Goal: Information Seeking & Learning: Find specific fact

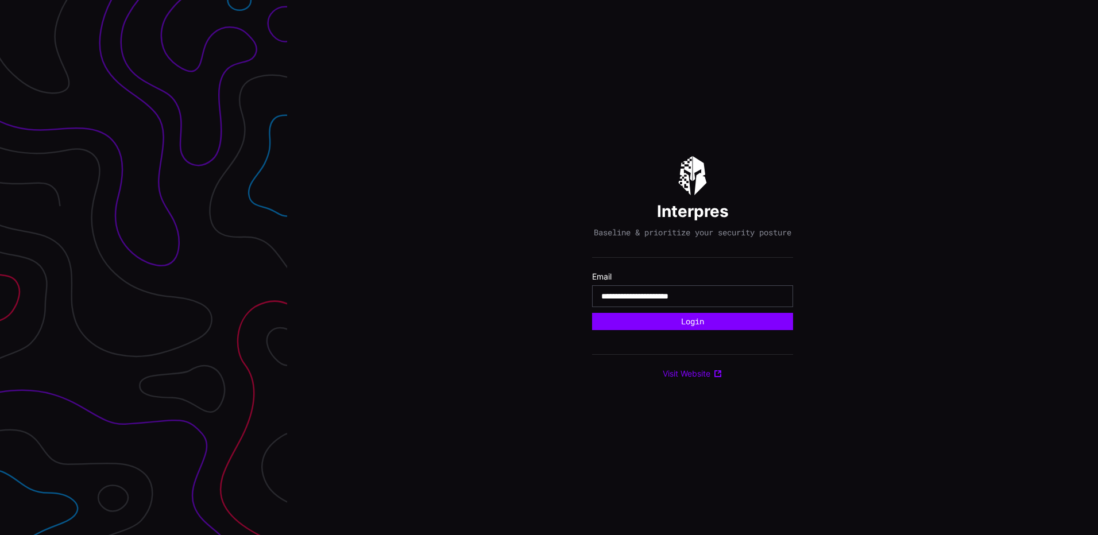
type input "**********"
click at [592, 313] on button "Login" at bounding box center [692, 321] width 201 height 17
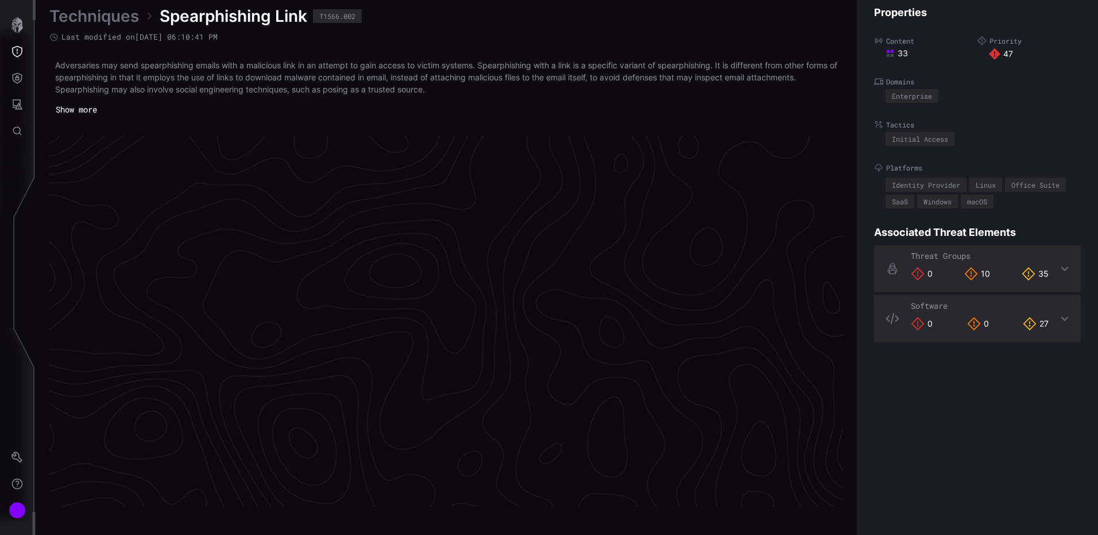
scroll to position [2404, 469]
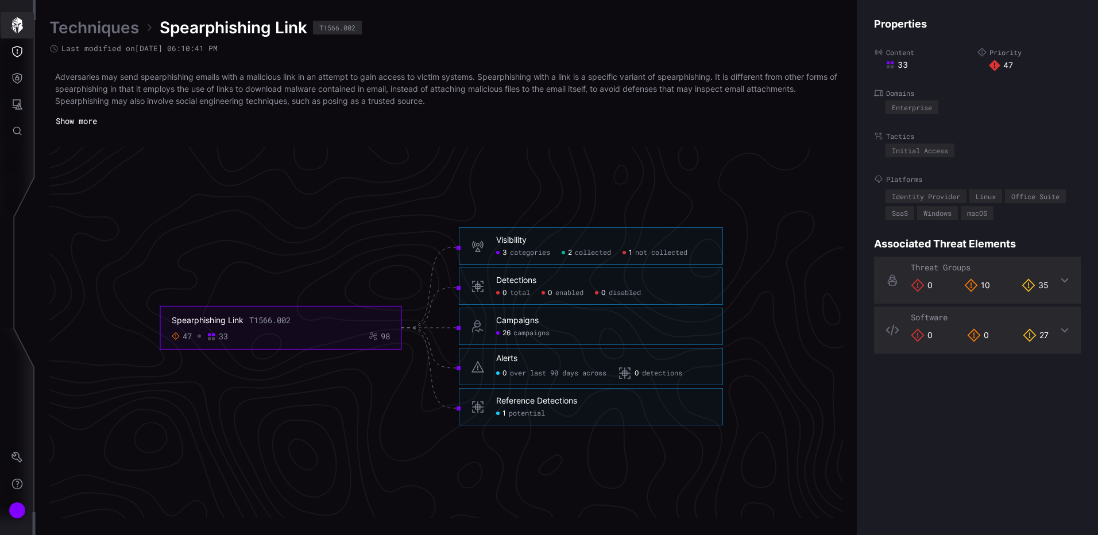
click at [20, 25] on icon "button" at bounding box center [16, 25] width 11 height 16
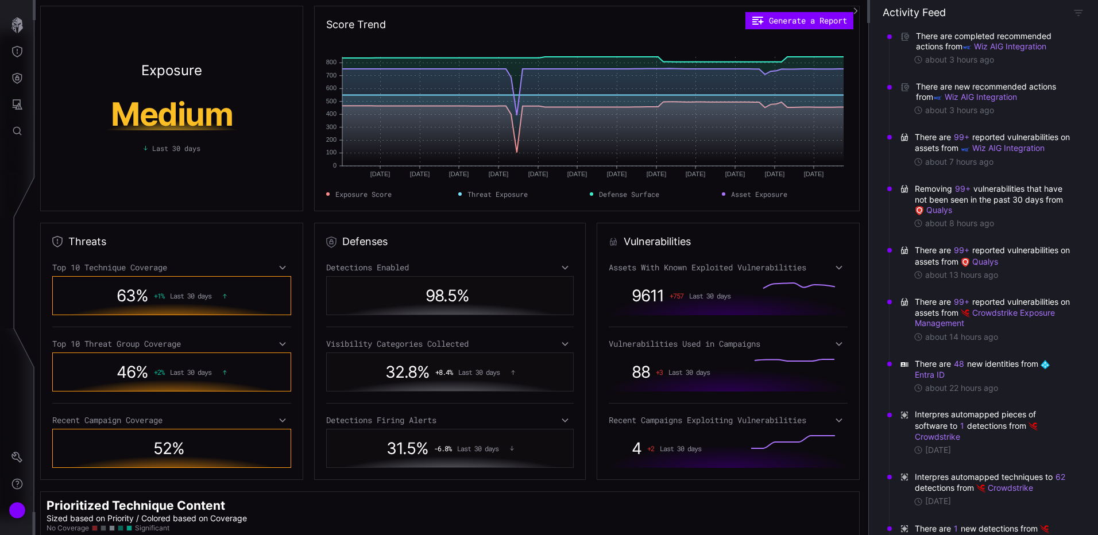
click at [836, 344] on icon at bounding box center [839, 344] width 6 height 4
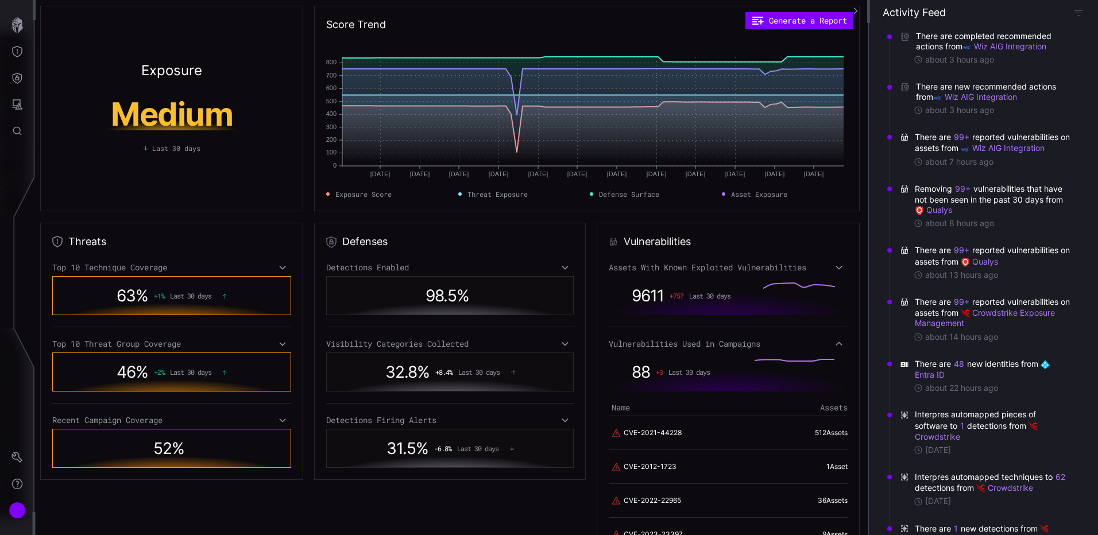
click at [835, 344] on icon at bounding box center [839, 343] width 8 height 9
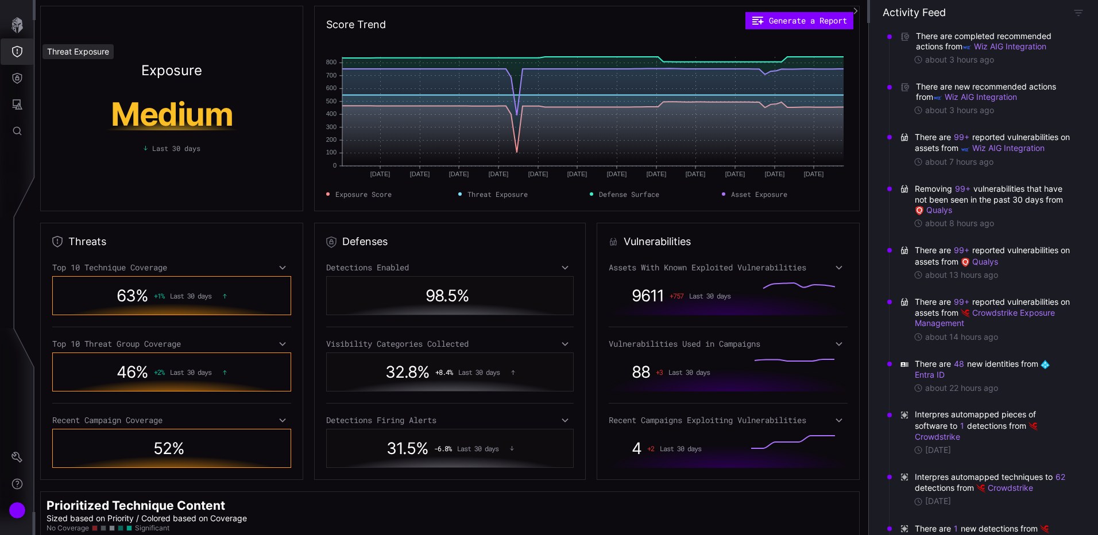
click at [17, 53] on icon "Threat Exposure" at bounding box center [17, 51] width 10 height 11
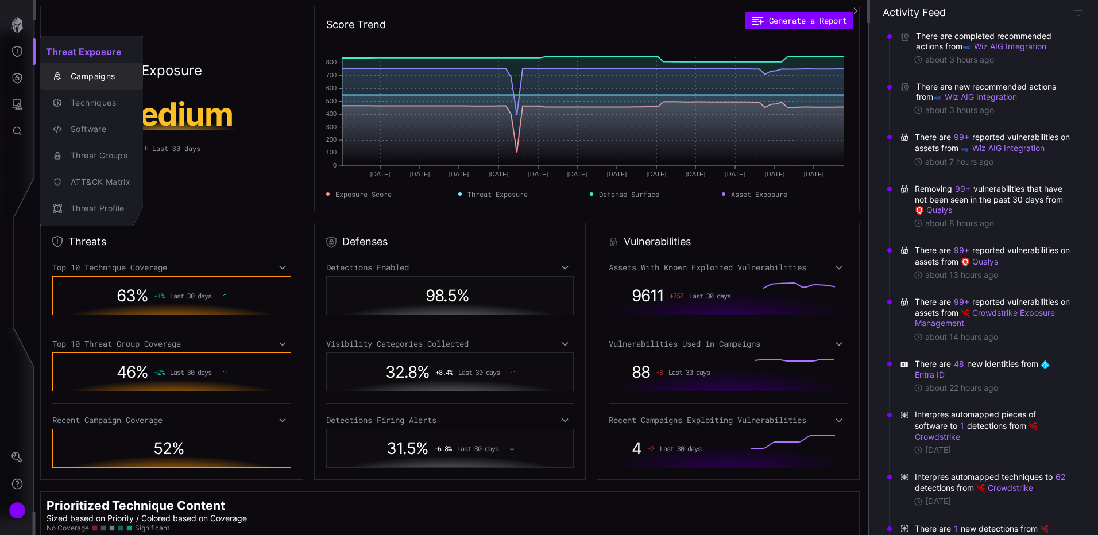
click at [103, 77] on div "Campaigns" at bounding box center [97, 76] width 65 height 14
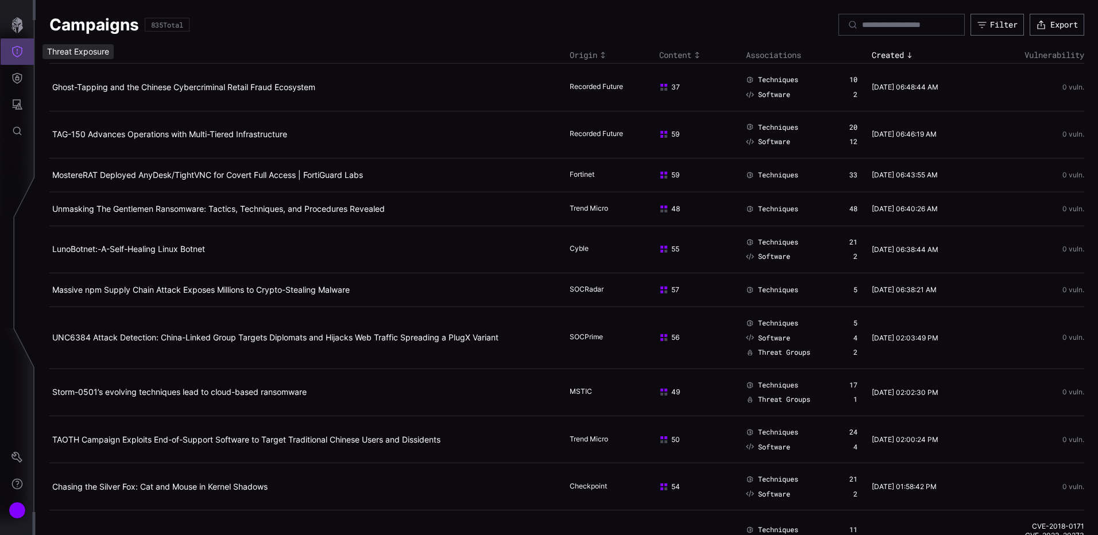
click at [16, 52] on icon "Threat Exposure" at bounding box center [16, 51] width 11 height 11
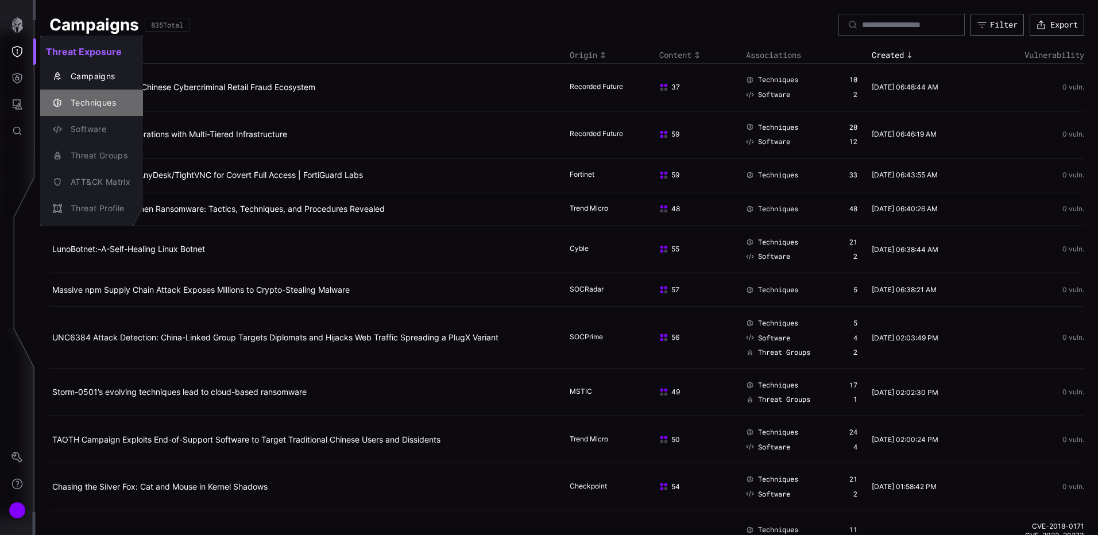
click at [117, 103] on div "Techniques" at bounding box center [97, 103] width 65 height 14
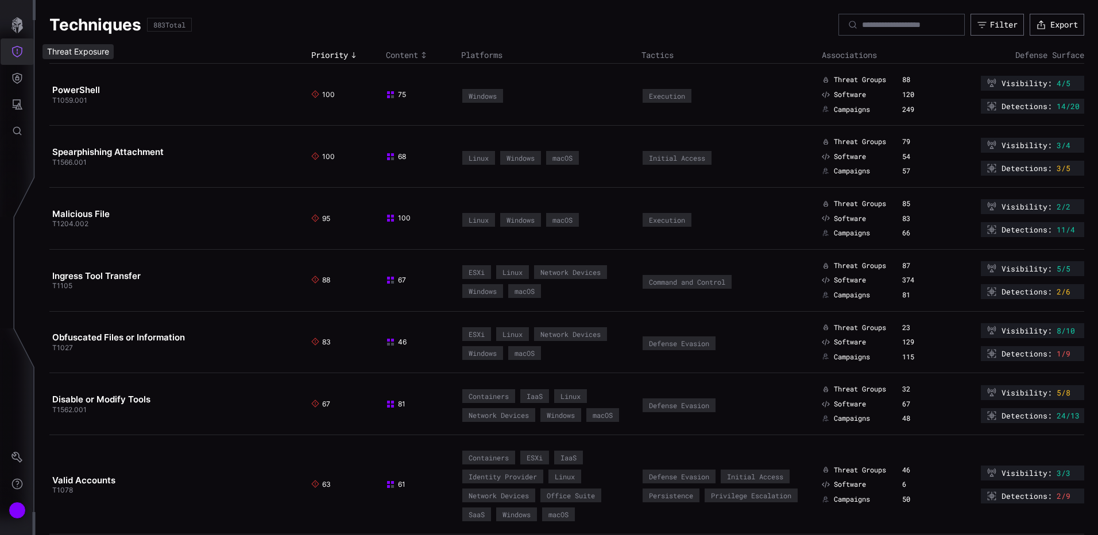
click at [18, 56] on icon "Threat Exposure" at bounding box center [17, 51] width 10 height 11
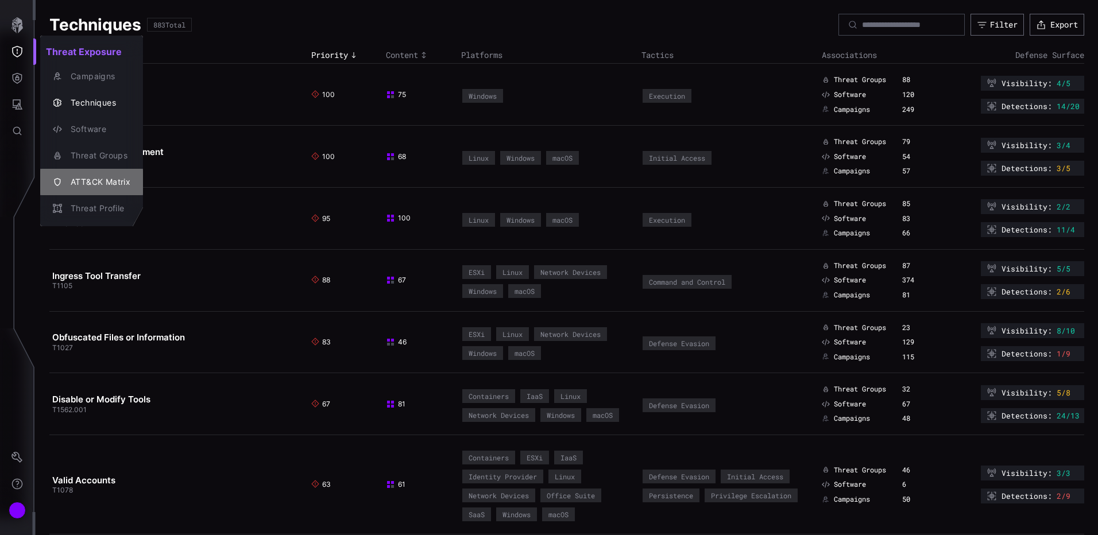
click at [96, 186] on div "ATT&CK Matrix" at bounding box center [97, 182] width 65 height 14
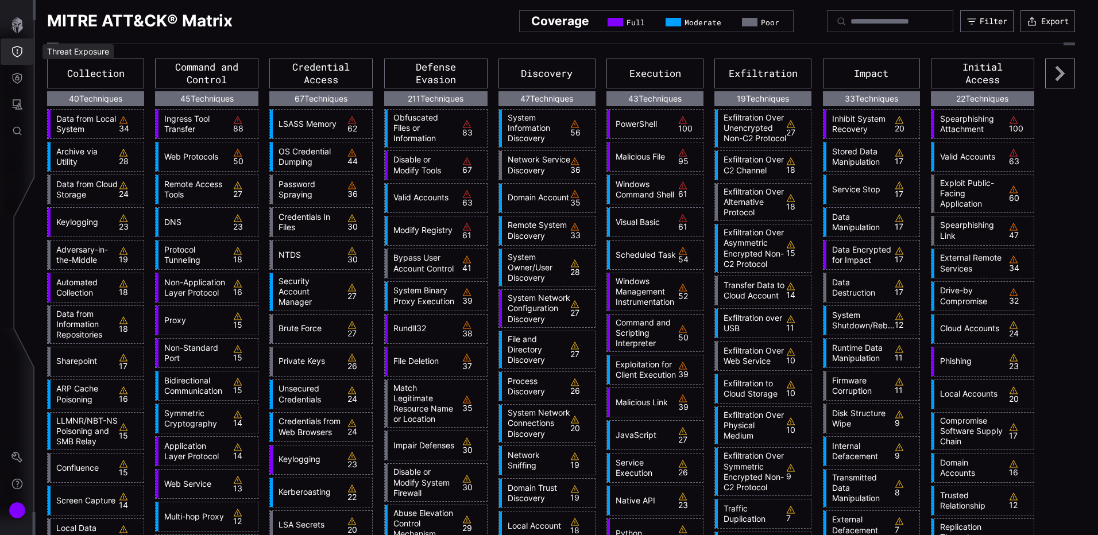
click at [21, 46] on icon "Threat Exposure" at bounding box center [16, 51] width 11 height 11
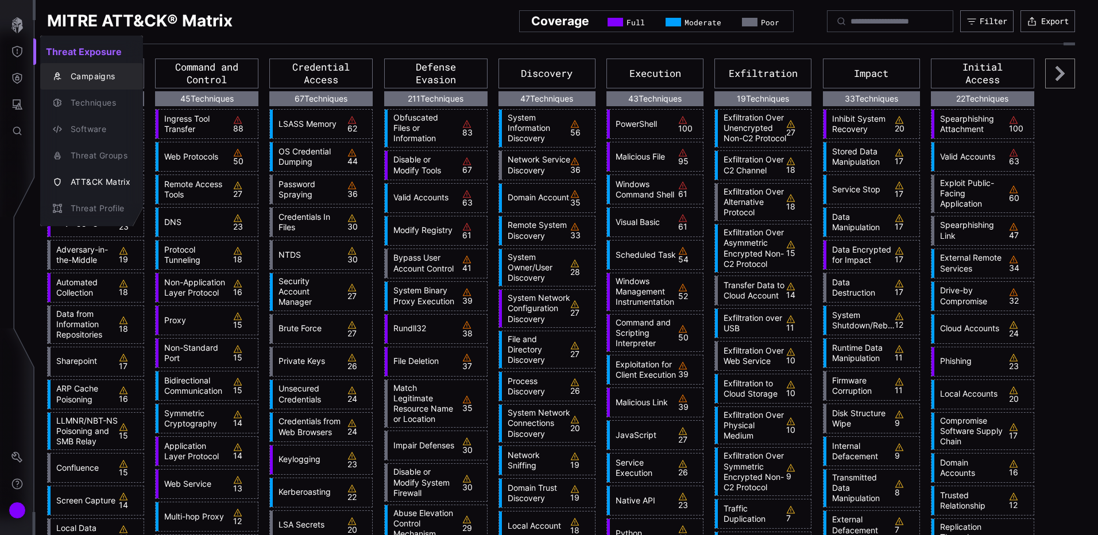
click at [90, 76] on div "Campaigns" at bounding box center [97, 76] width 65 height 14
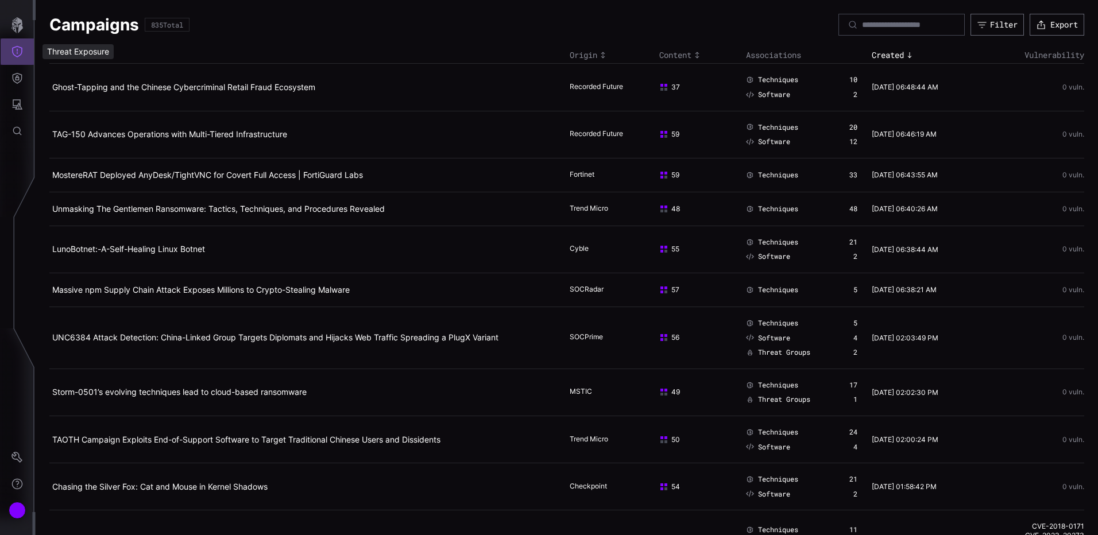
click at [21, 53] on icon "Threat Exposure" at bounding box center [16, 51] width 11 height 11
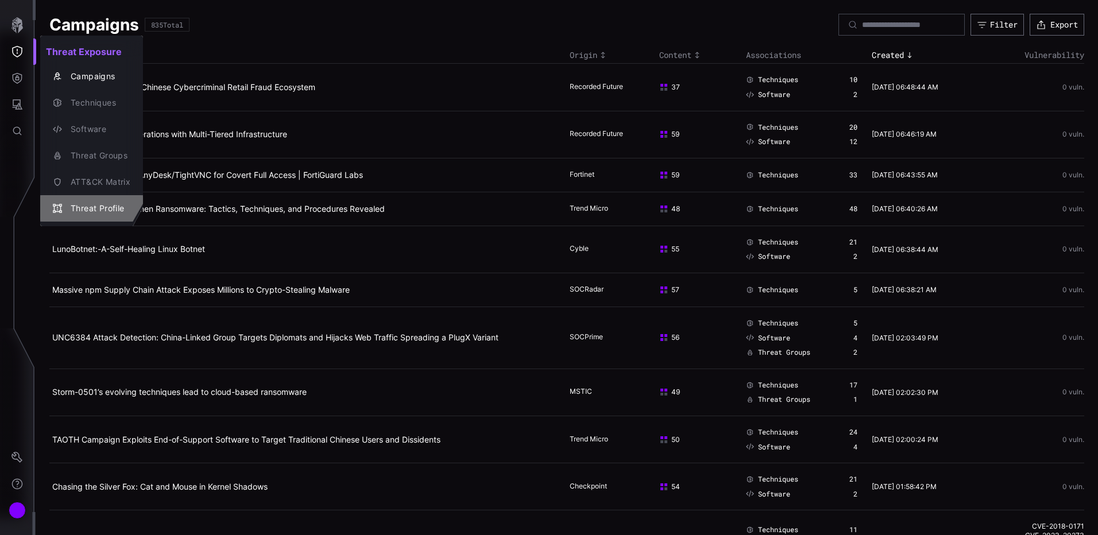
click at [68, 203] on div "Threat Profile" at bounding box center [97, 209] width 65 height 14
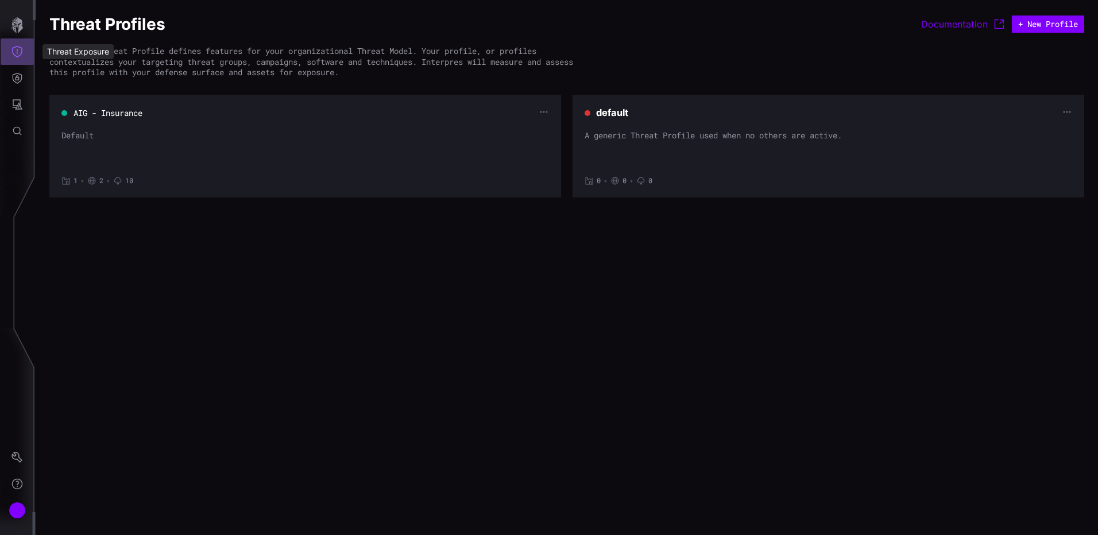
click at [20, 52] on icon "Threat Exposure" at bounding box center [16, 51] width 11 height 11
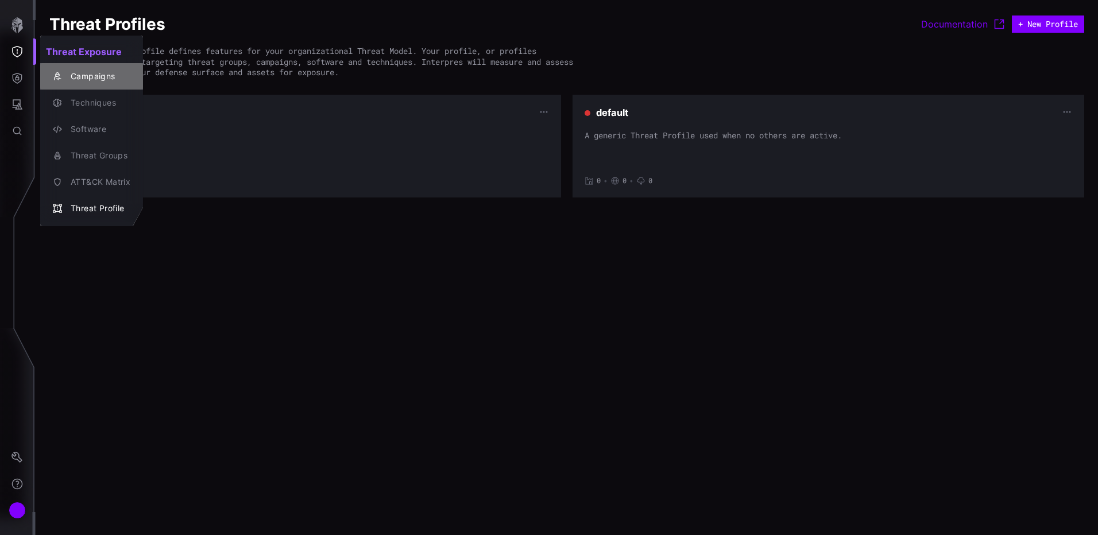
click at [81, 75] on div "Campaigns" at bounding box center [97, 76] width 65 height 14
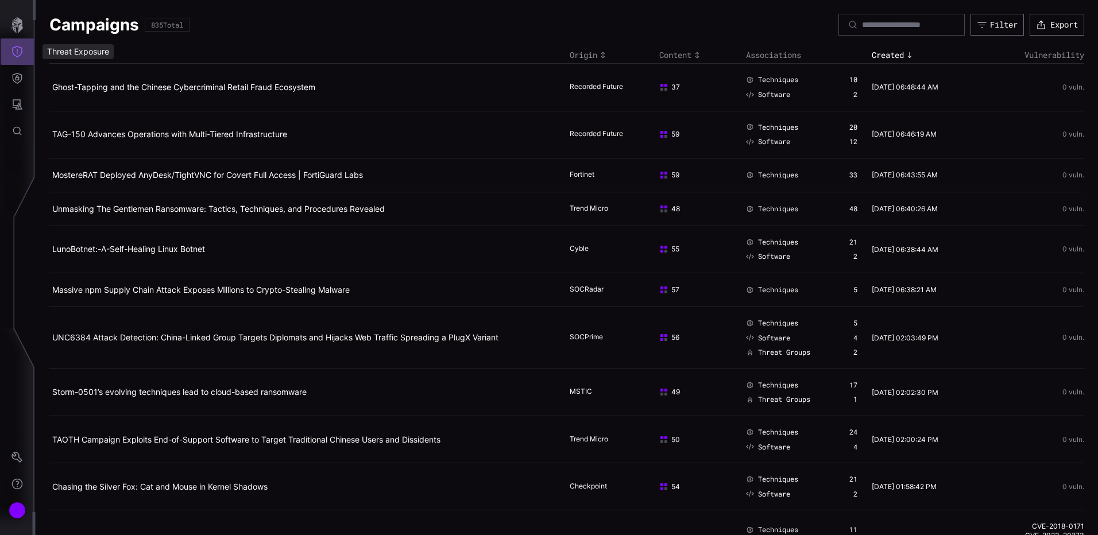
click at [17, 55] on icon "Threat Exposure" at bounding box center [16, 51] width 11 height 11
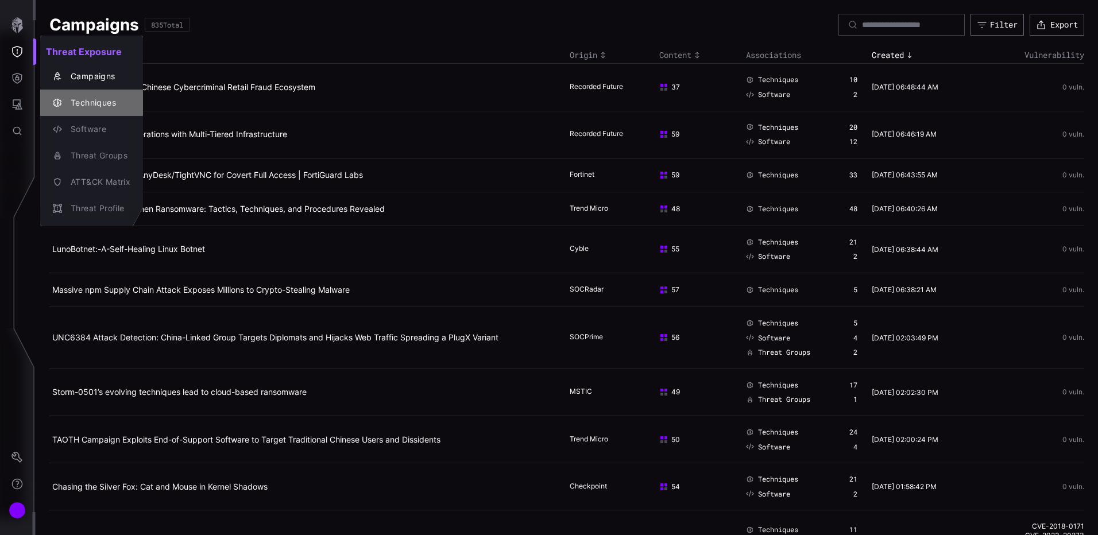
click at [74, 106] on div "Techniques" at bounding box center [97, 103] width 65 height 14
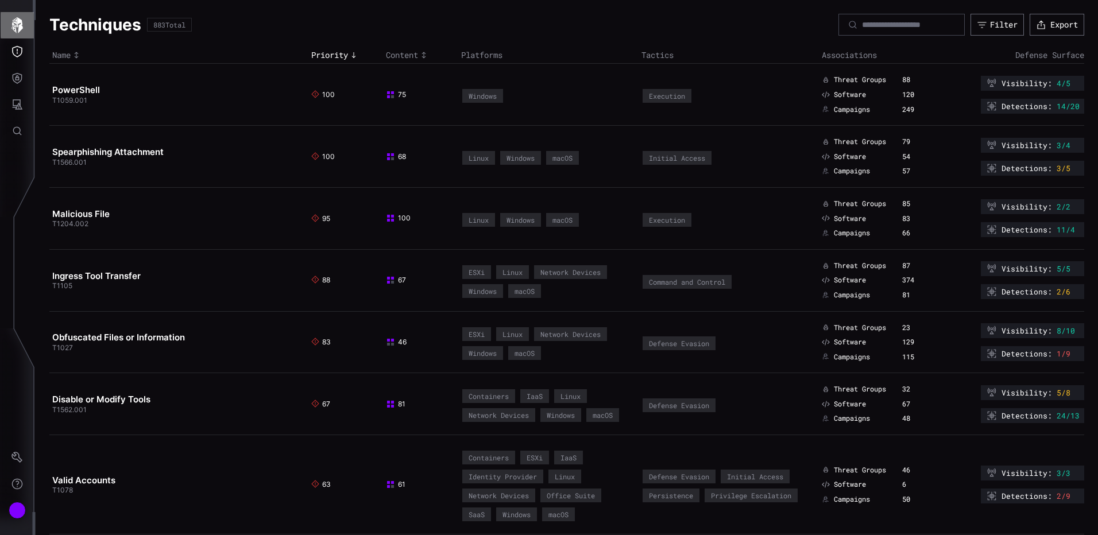
click at [20, 25] on icon "button" at bounding box center [16, 25] width 11 height 16
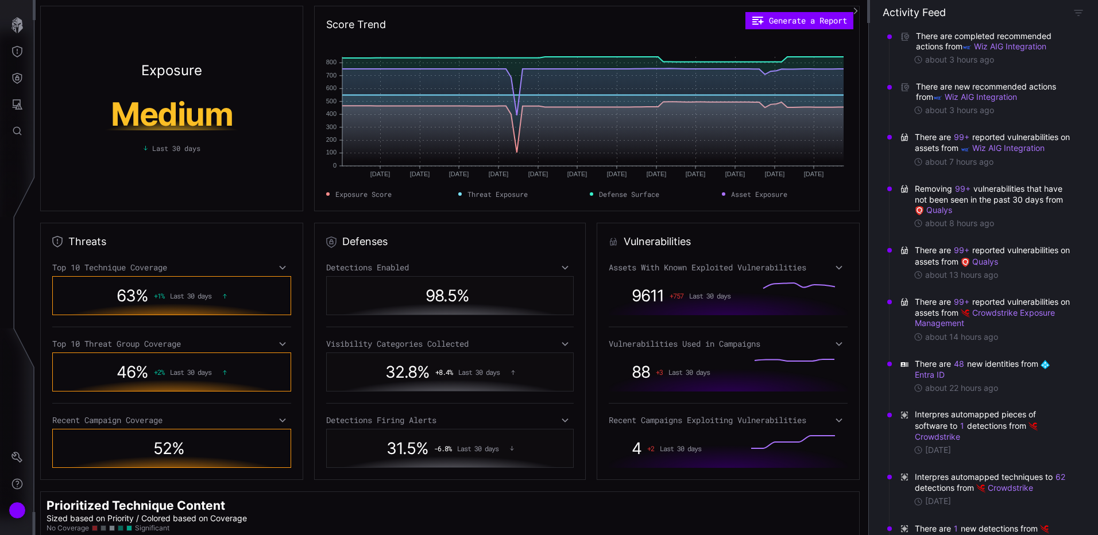
click at [130, 361] on div "46 % + 2 % Last 30 days" at bounding box center [172, 372] width 192 height 26
click at [173, 346] on div "Top 10 Threat Group Coverage" at bounding box center [171, 344] width 239 height 10
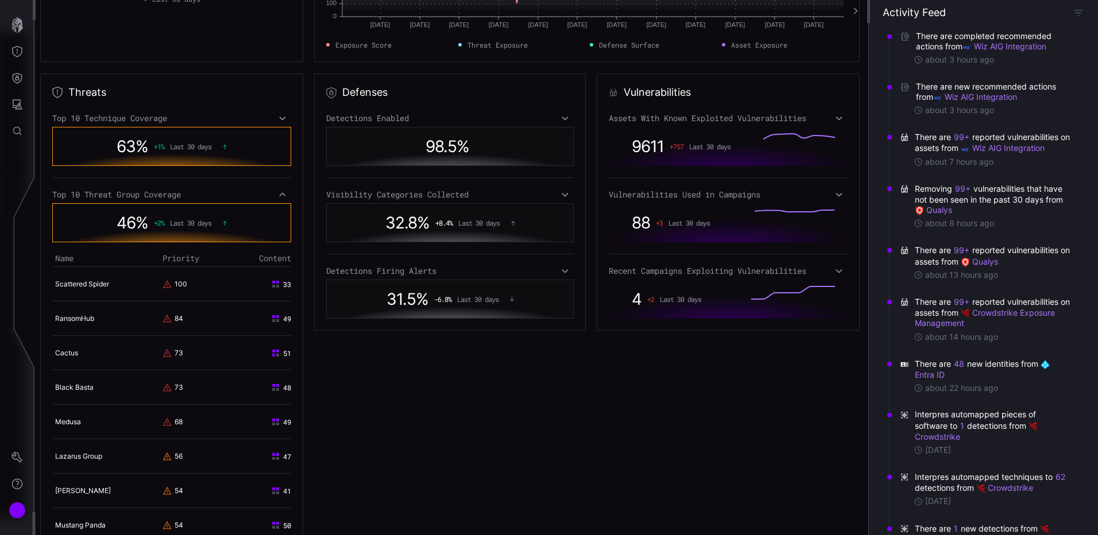
scroll to position [172, 0]
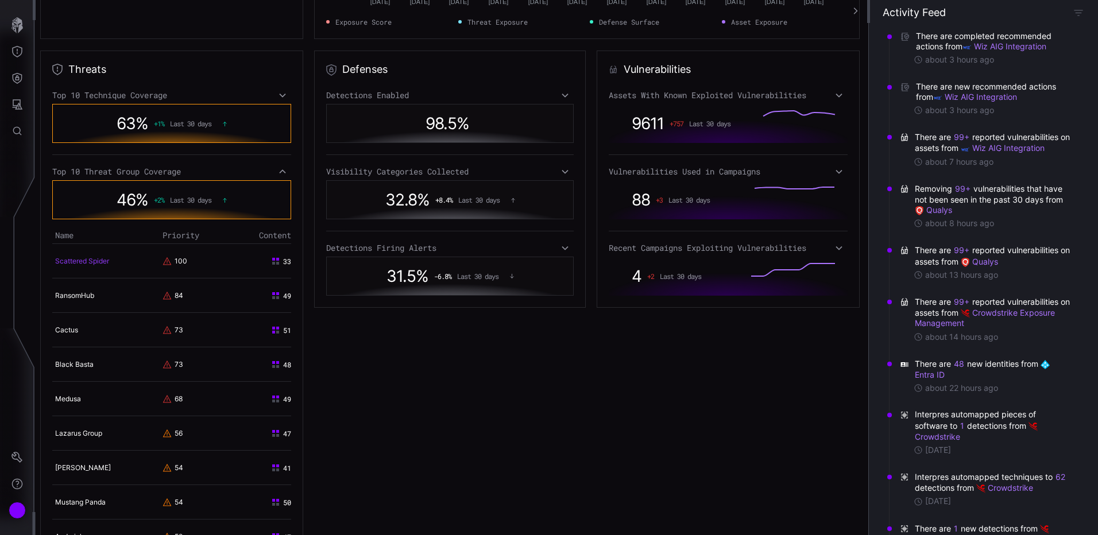
click at [97, 260] on link "Scattered Spider" at bounding box center [82, 261] width 54 height 9
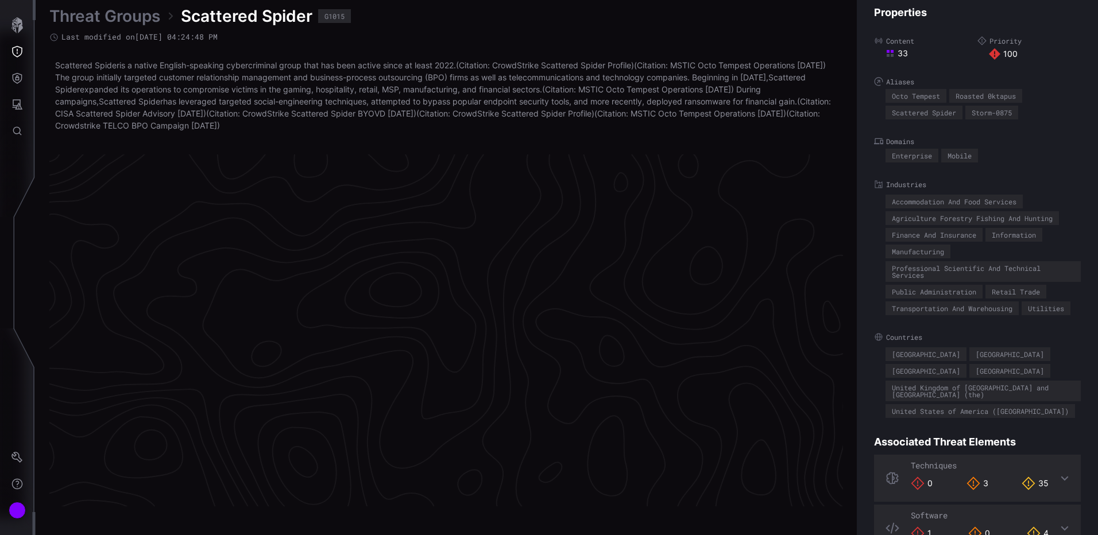
scroll to position [2413, 469]
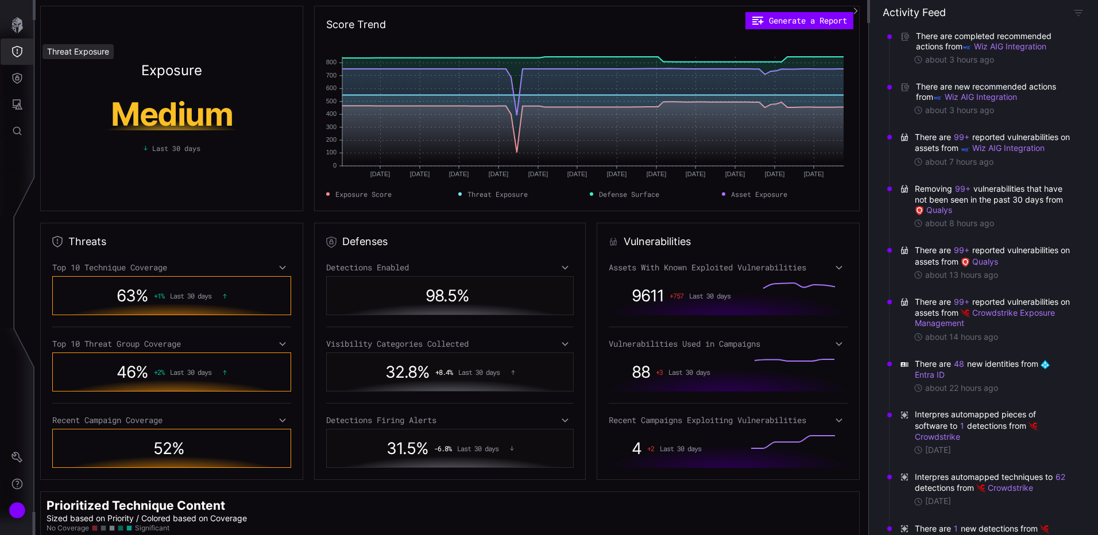
click at [16, 45] on button "Threat Exposure" at bounding box center [17, 51] width 33 height 26
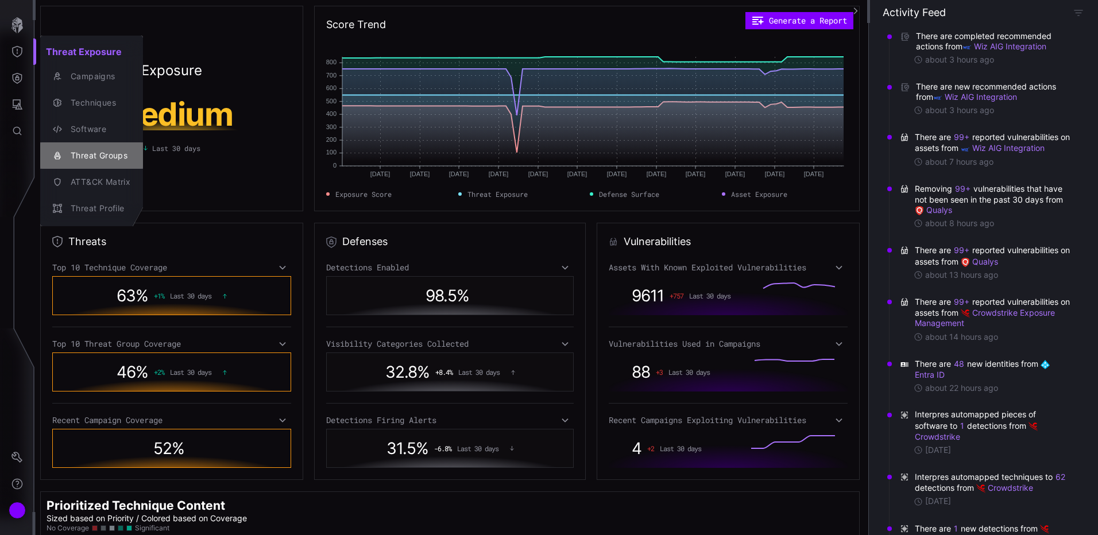
click at [88, 155] on div "Threat Groups" at bounding box center [97, 156] width 65 height 14
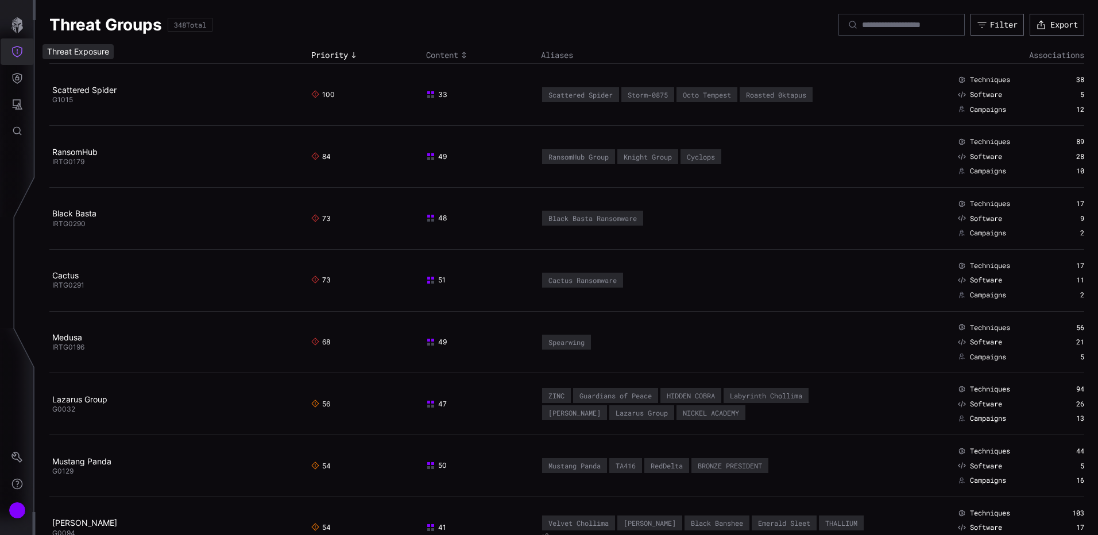
click at [11, 52] on button "Threat Exposure" at bounding box center [17, 51] width 33 height 26
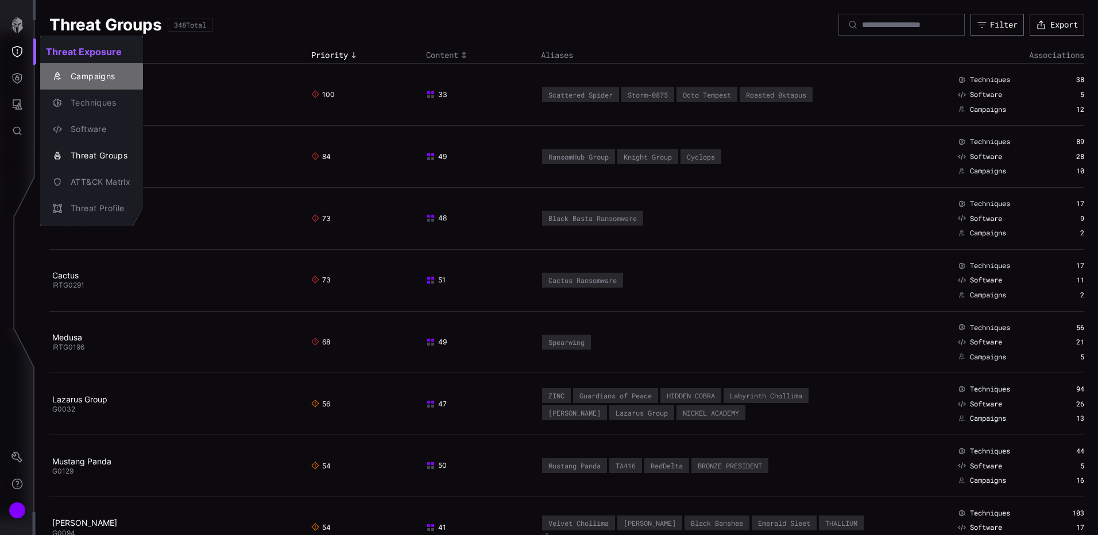
click at [82, 79] on div "Campaigns" at bounding box center [97, 76] width 65 height 14
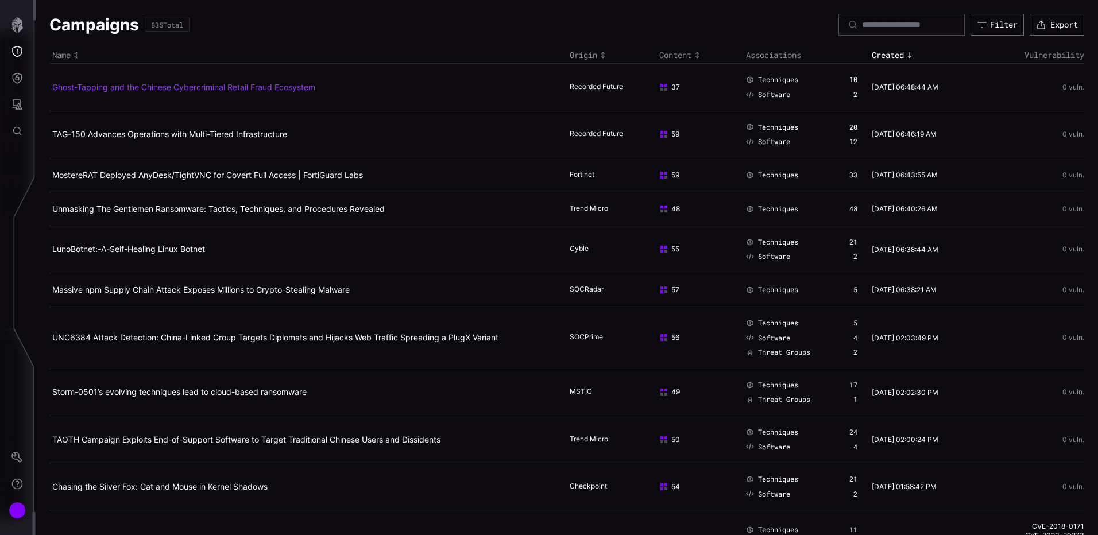
click at [285, 88] on link "Ghost-Tapping and the Chinese Cybercriminal Retail Fraud Ecosystem" at bounding box center [183, 87] width 263 height 10
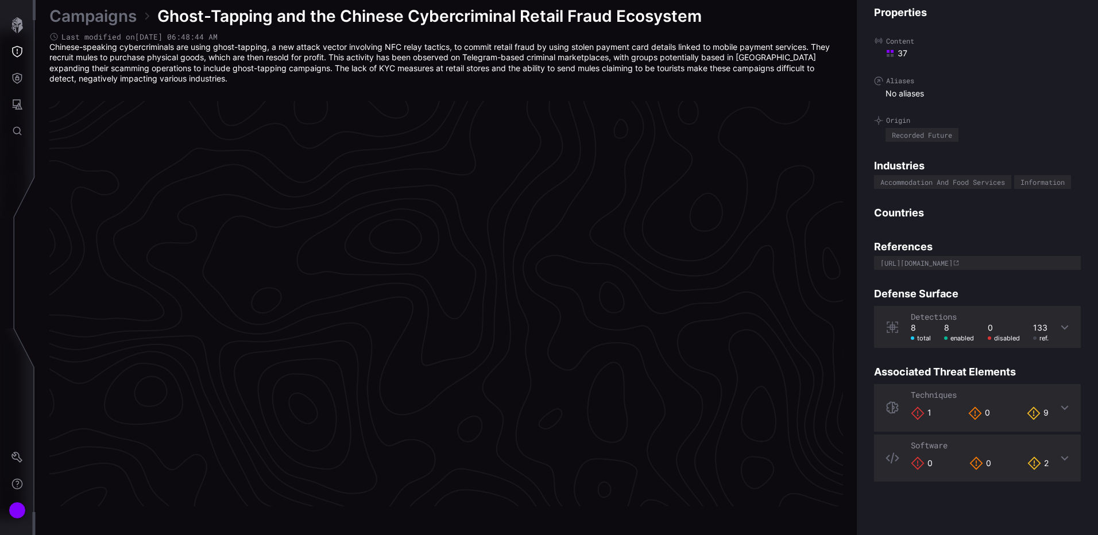
scroll to position [2386, 469]
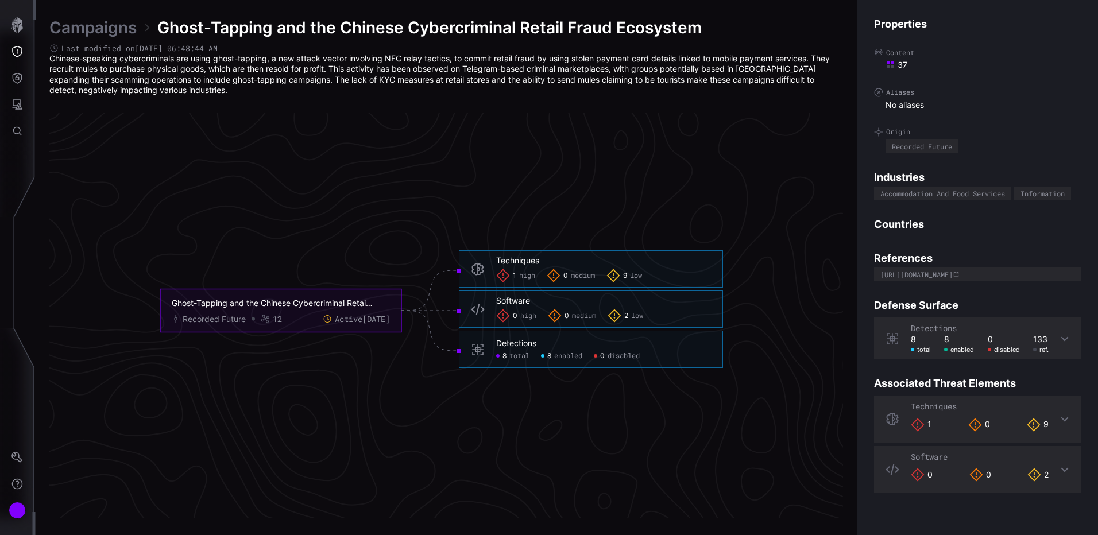
click at [1060, 343] on icon at bounding box center [1064, 338] width 9 height 9
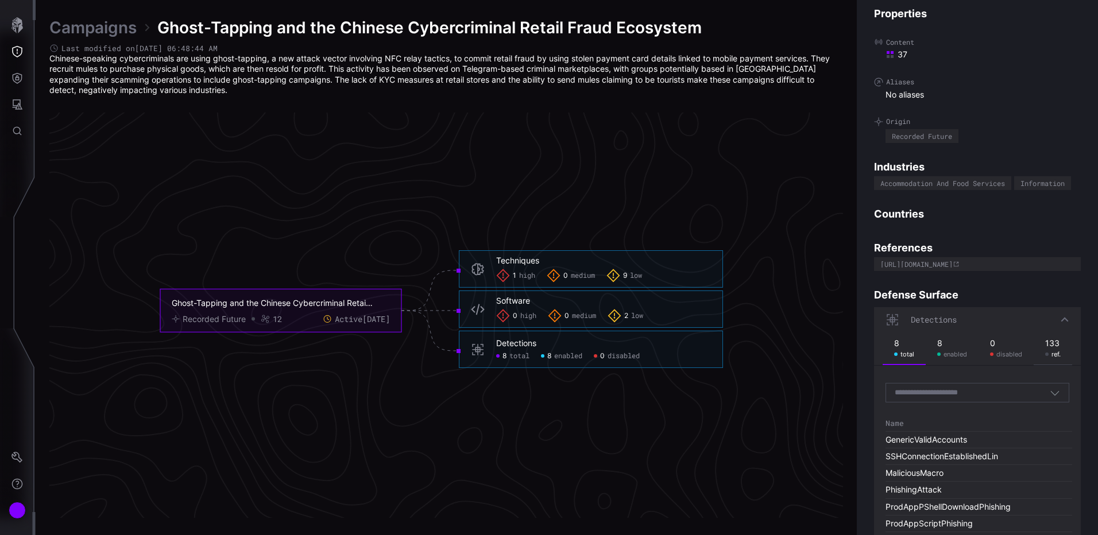
scroll to position [0, 0]
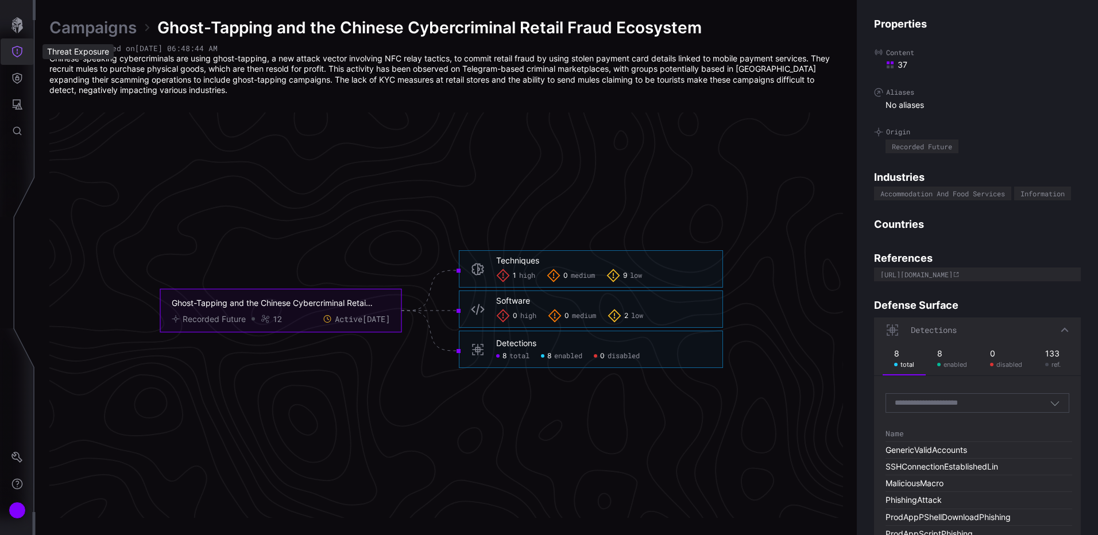
click at [13, 48] on icon "Threat Exposure" at bounding box center [17, 51] width 10 height 11
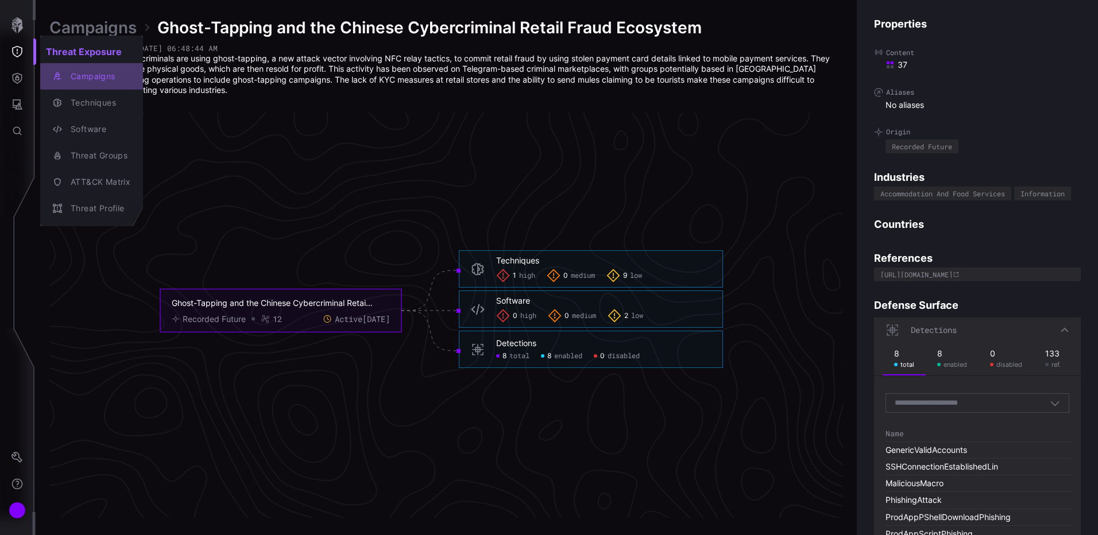
click at [84, 82] on div "Campaigns" at bounding box center [97, 76] width 65 height 14
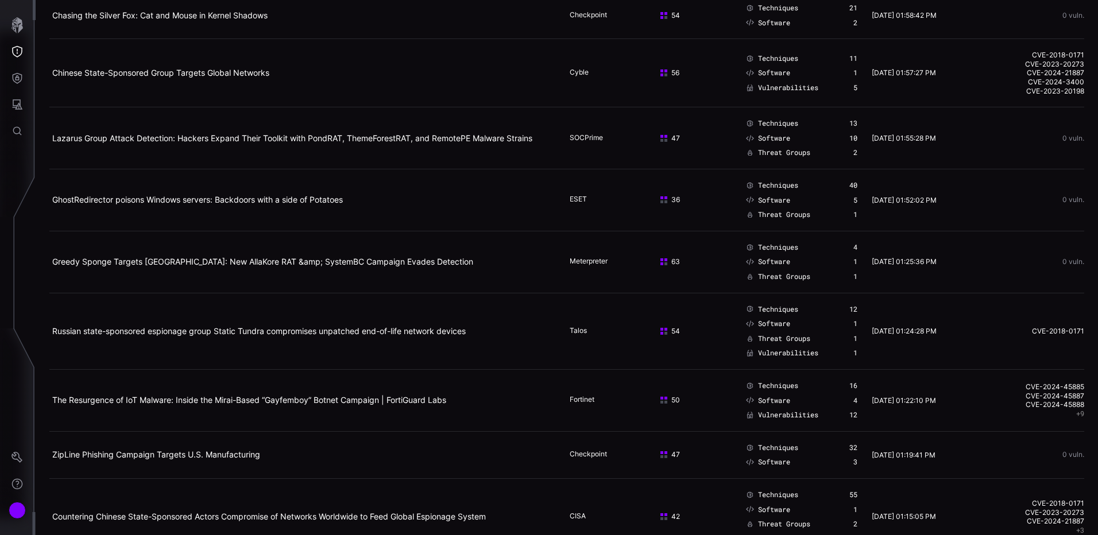
scroll to position [459, 0]
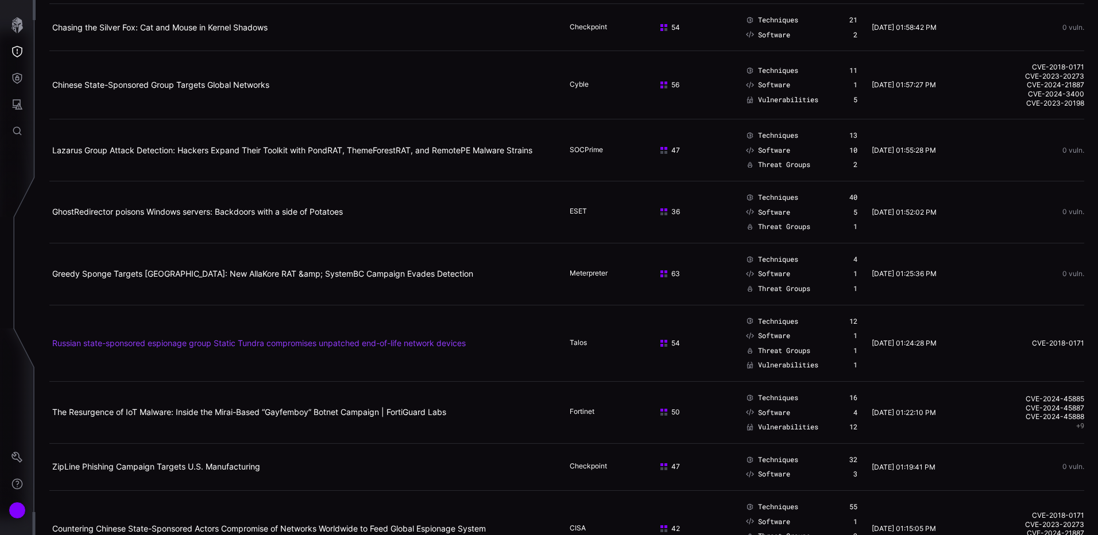
click at [355, 344] on link "Russian state-sponsored espionage group Static Tundra compromises unpatched end…" at bounding box center [259, 343] width 414 height 10
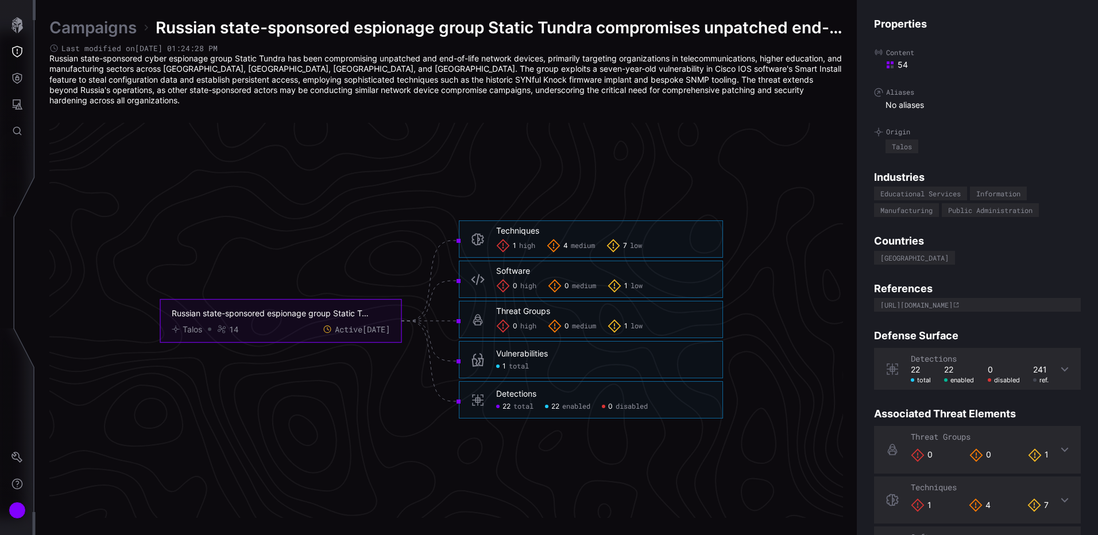
click at [892, 63] on rect at bounding box center [892, 62] width 3 height 3
click at [889, 53] on label "Content" at bounding box center [977, 52] width 207 height 9
click at [22, 31] on icon "button" at bounding box center [17, 25] width 16 height 16
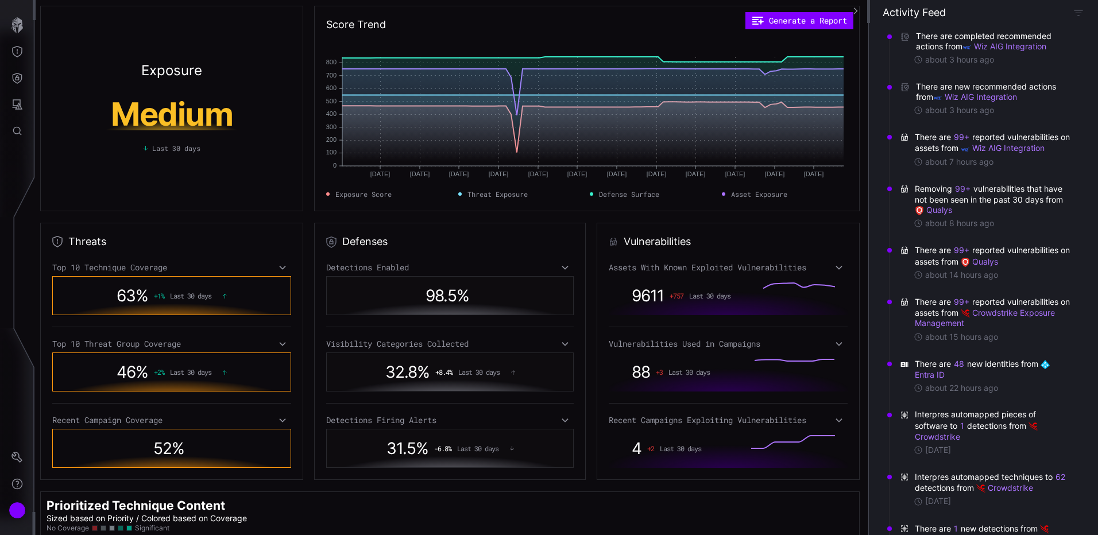
click at [837, 265] on icon at bounding box center [839, 267] width 8 height 9
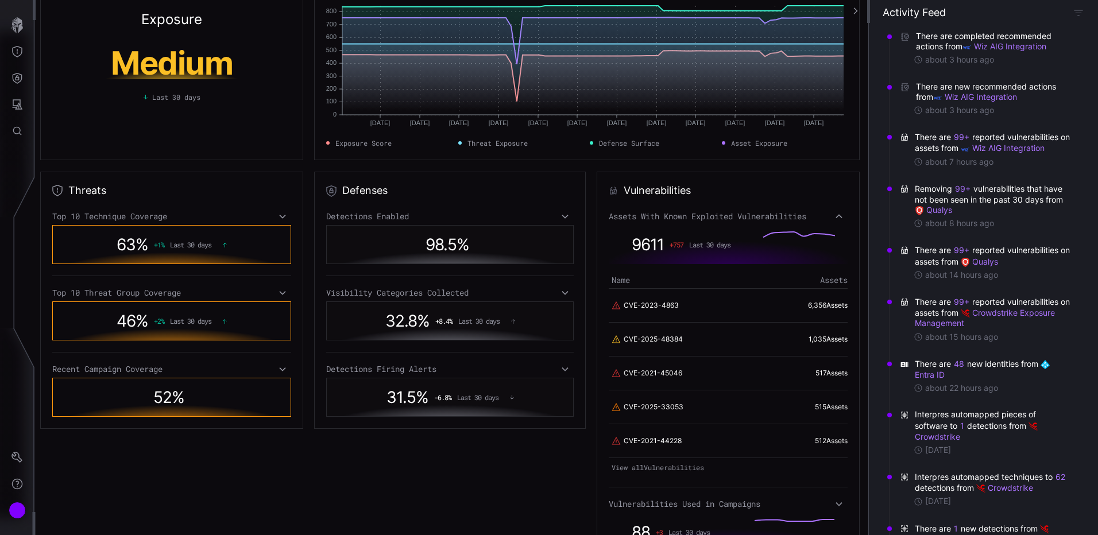
scroll to position [115, 0]
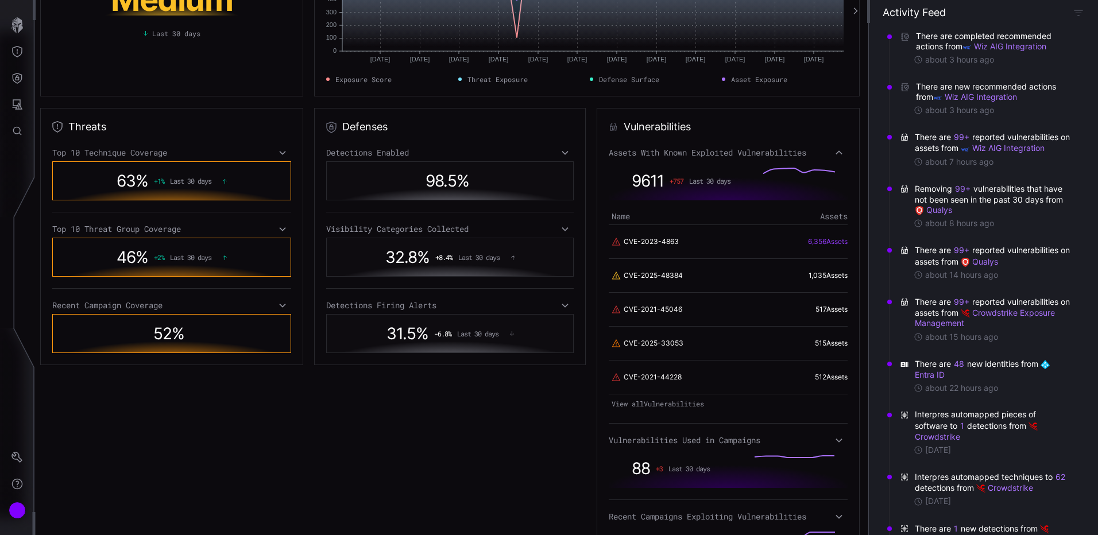
click at [809, 240] on link "6,356 Asset s" at bounding box center [828, 241] width 40 height 9
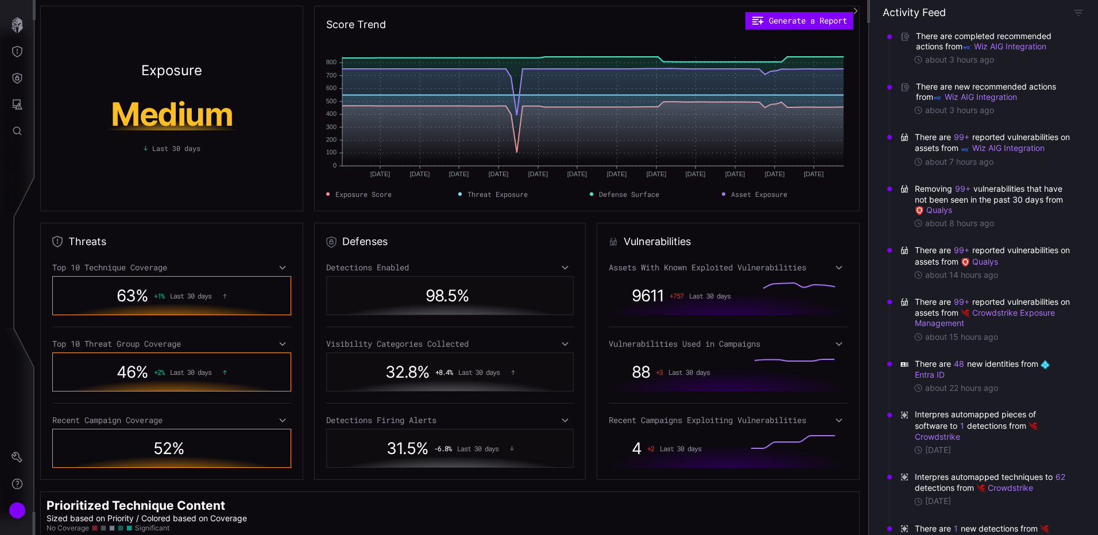
click at [837, 269] on icon at bounding box center [839, 267] width 8 height 9
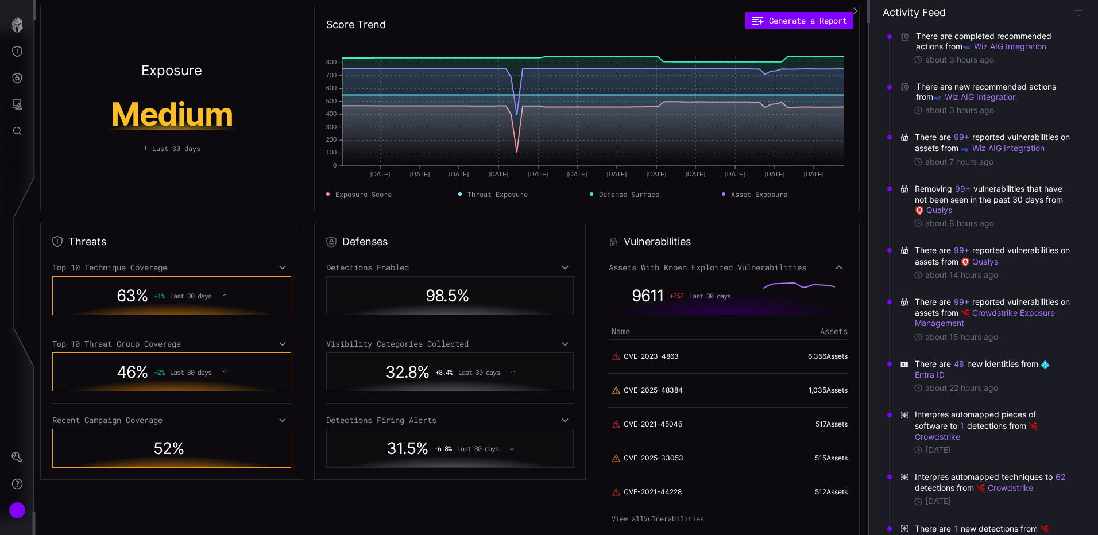
click at [623, 334] on th "Name" at bounding box center [662, 331] width 107 height 17
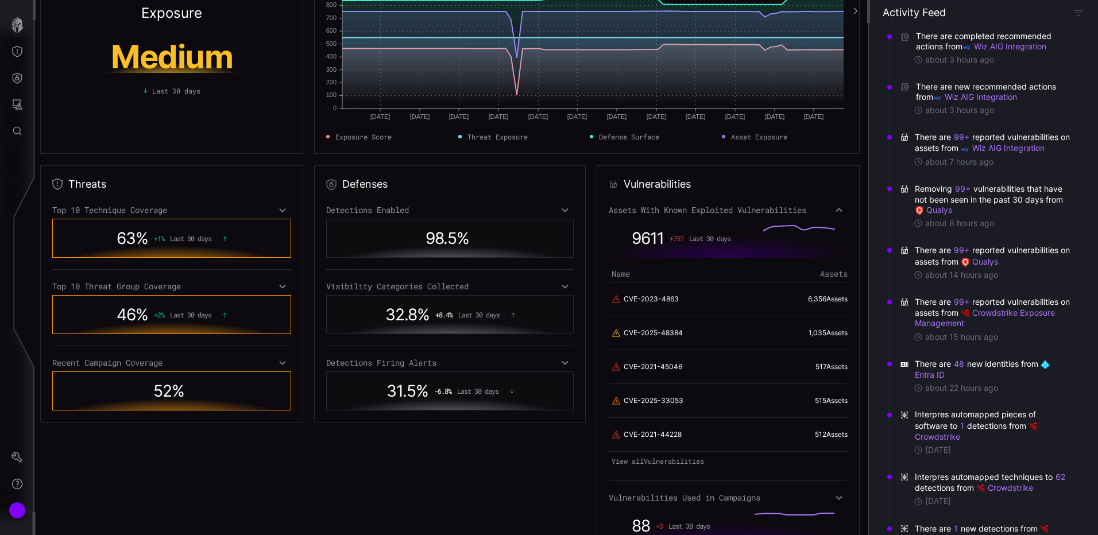
scroll to position [230, 0]
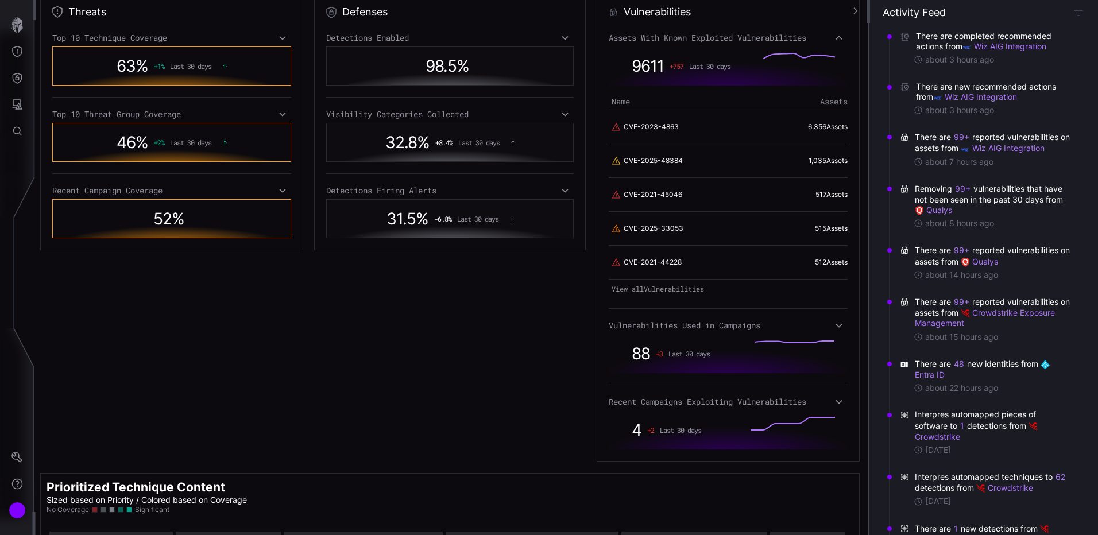
click at [836, 326] on icon at bounding box center [839, 326] width 6 height 4
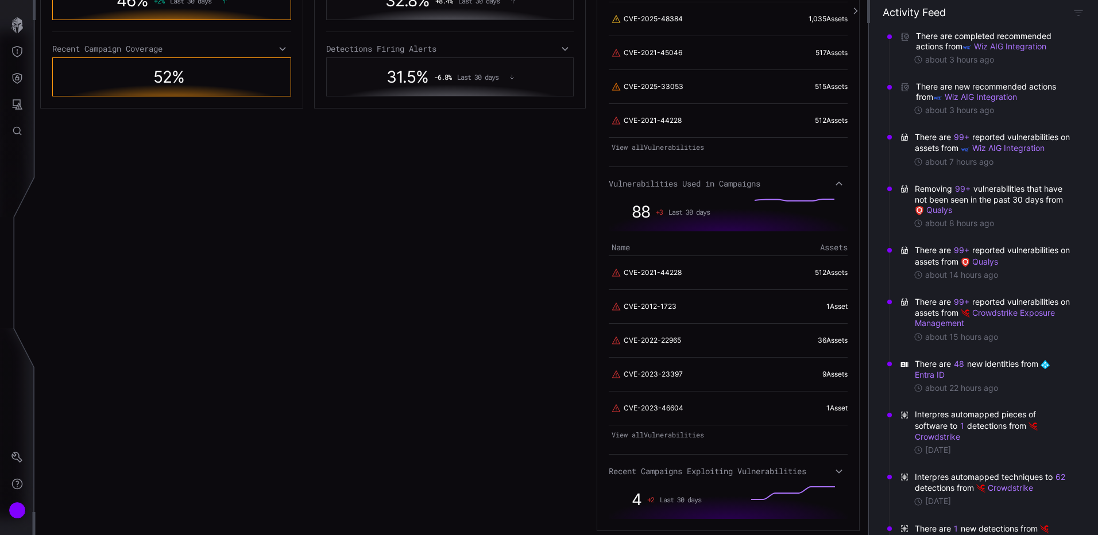
scroll to position [402, 0]
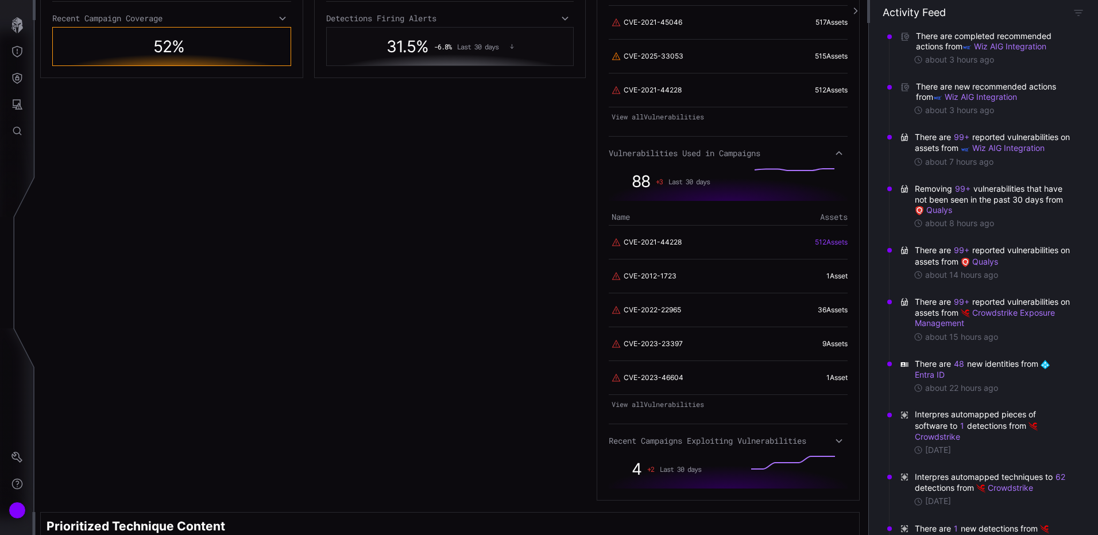
click at [827, 245] on link "512 Asset s" at bounding box center [831, 242] width 33 height 9
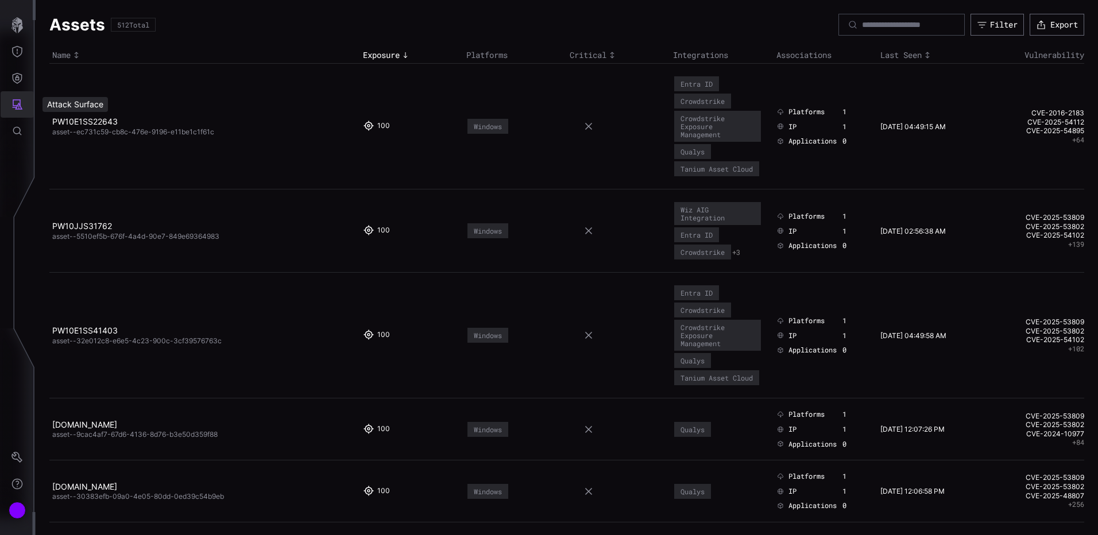
click at [22, 101] on icon "Attack Surface" at bounding box center [16, 104] width 11 height 11
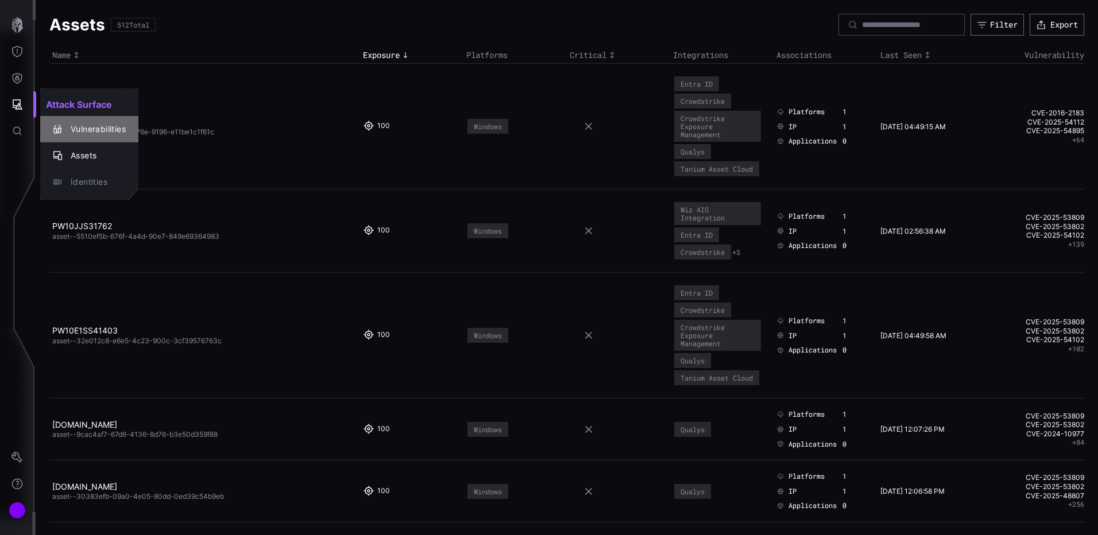
click at [80, 127] on div "Vulnerabilities" at bounding box center [95, 129] width 61 height 14
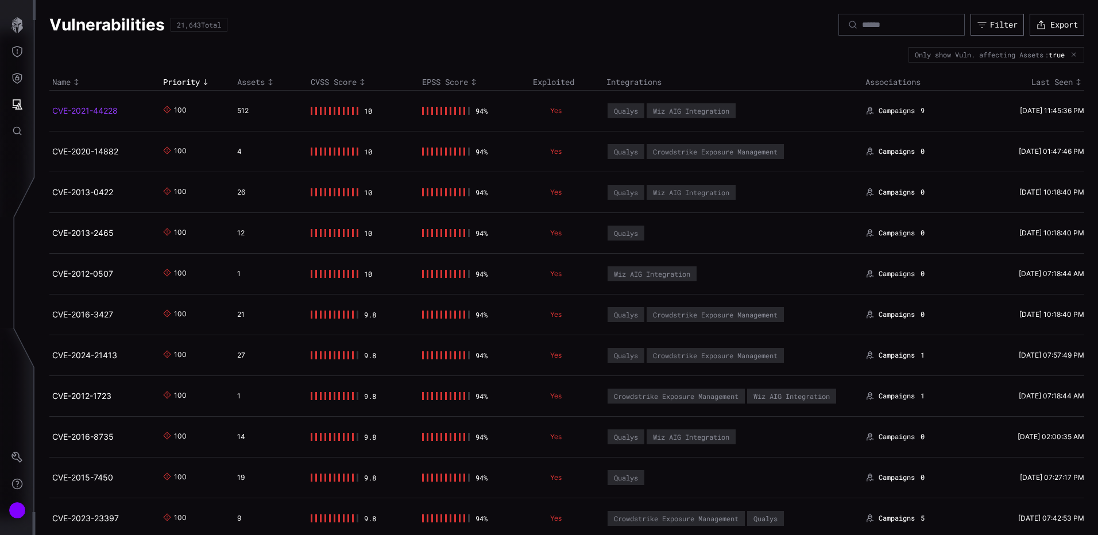
click at [109, 111] on link "CVE-2021-44228" at bounding box center [84, 111] width 65 height 10
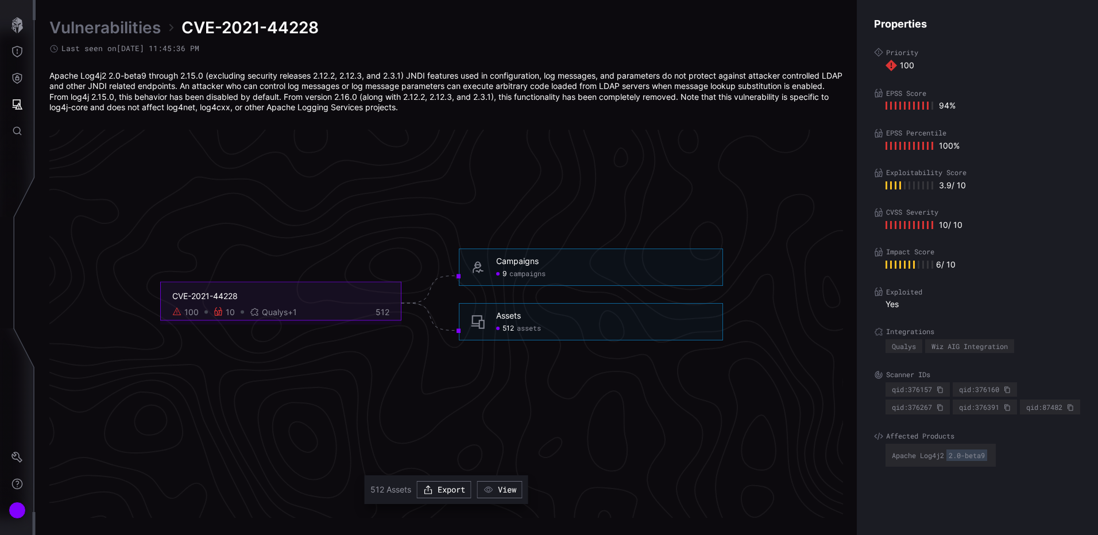
scroll to position [2395, 469]
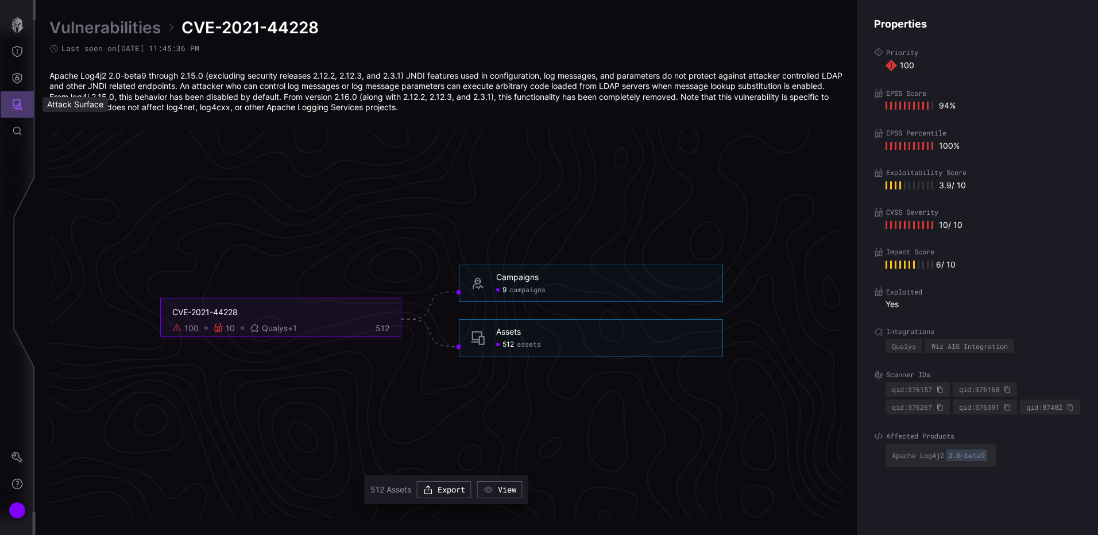
click at [15, 109] on icon "Attack Surface" at bounding box center [16, 104] width 11 height 11
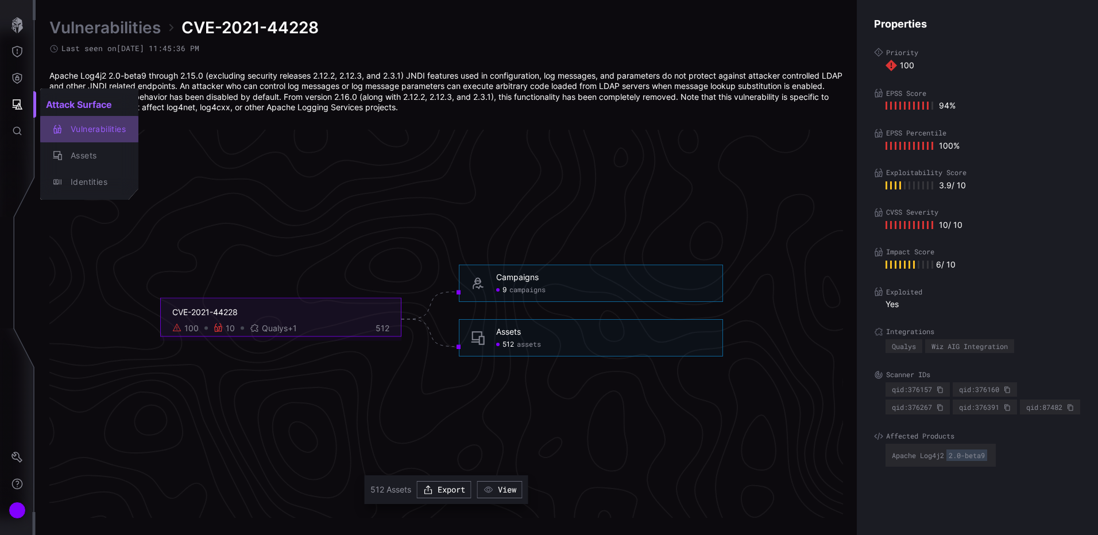
click at [97, 129] on div "Vulnerabilities" at bounding box center [95, 129] width 61 height 14
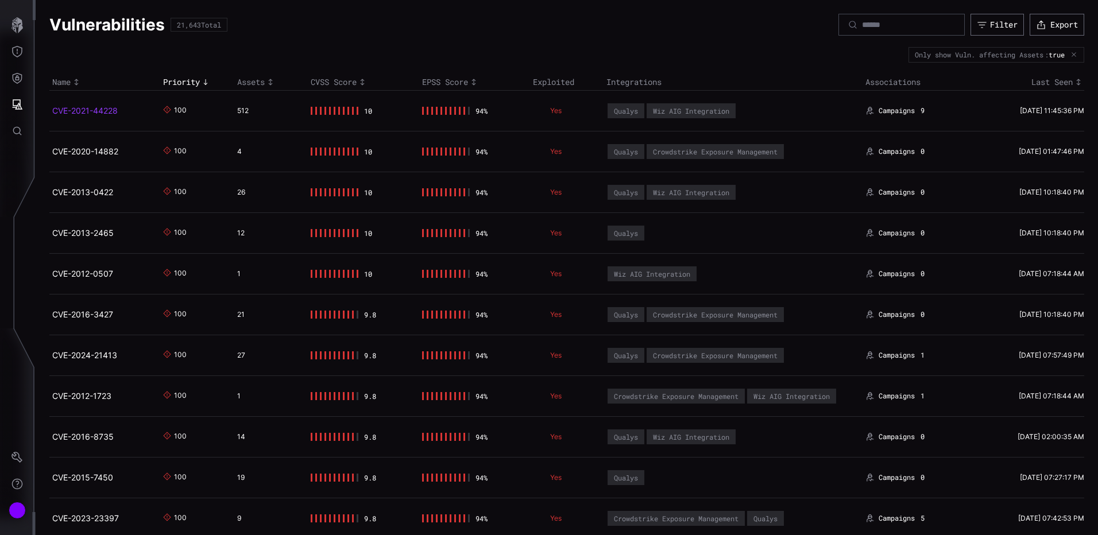
click at [90, 106] on link "CVE-2021-44228" at bounding box center [84, 111] width 65 height 10
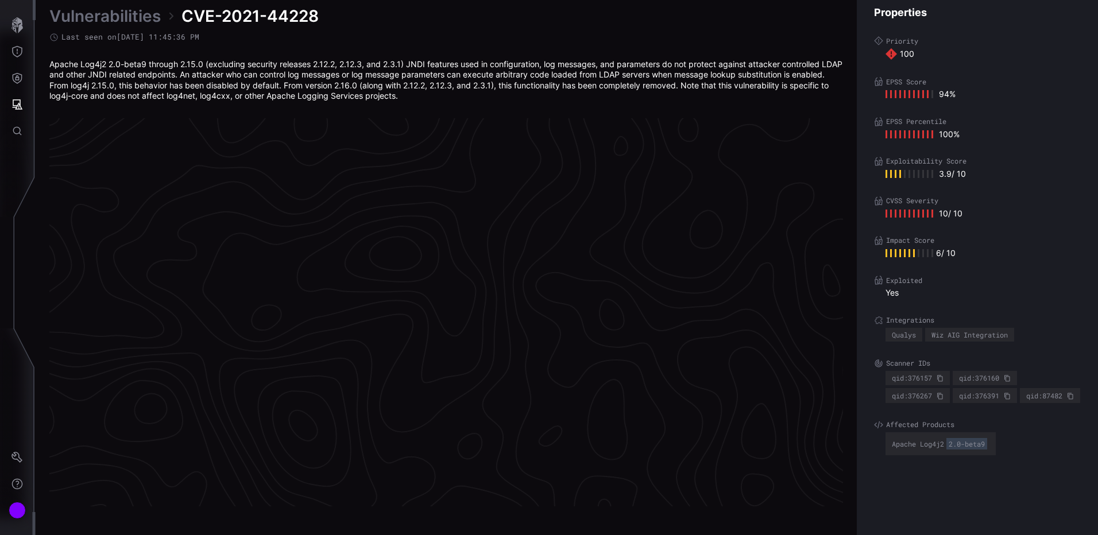
scroll to position [2395, 469]
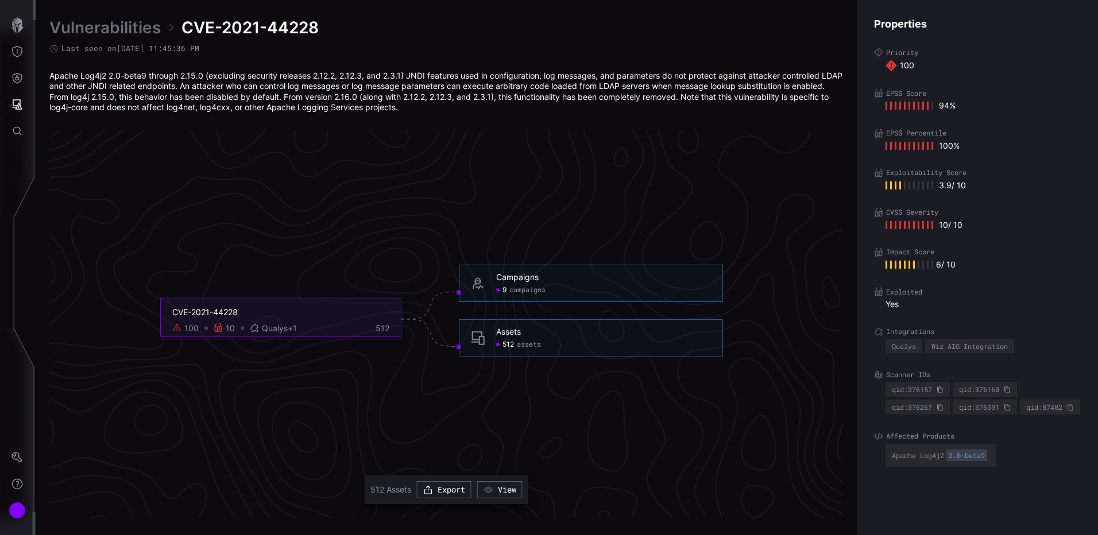
click at [509, 345] on span "512" at bounding box center [508, 344] width 11 height 9
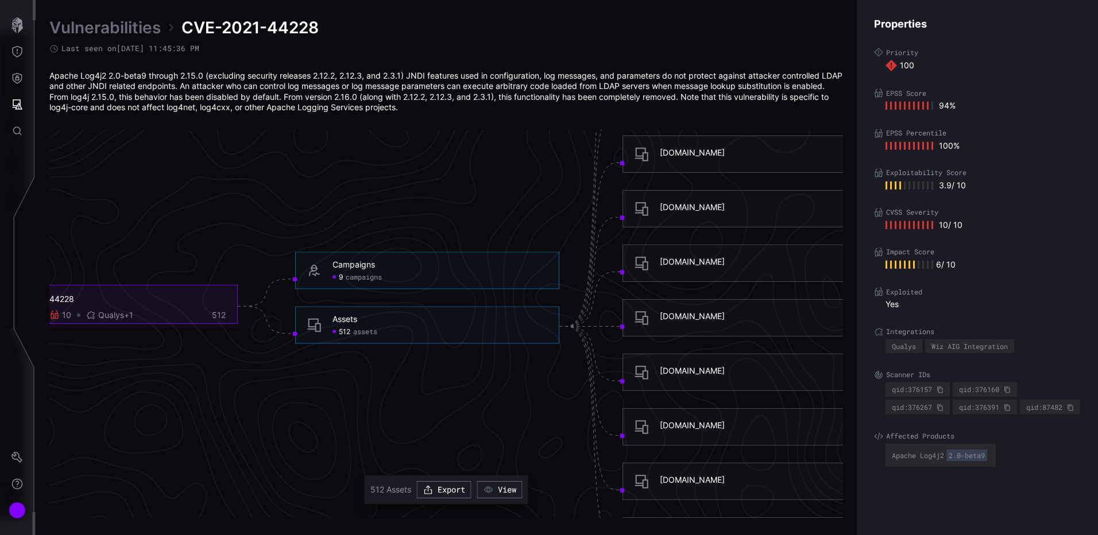
click at [342, 330] on span "512" at bounding box center [344, 331] width 11 height 9
drag, startPoint x: 342, startPoint y: 330, endPoint x: 341, endPoint y: 380, distance: 50.0
click at [341, 380] on icon "CVE-2021-44228 100 10 Qualys +1 512 Campaigns 9 campaigns Campaigns - 9 campaig…" at bounding box center [441, 319] width 1723 height 5169
click at [433, 490] on div "button" at bounding box center [430, 490] width 13 height 10
click at [20, 45] on button "Threat Exposure" at bounding box center [17, 51] width 33 height 26
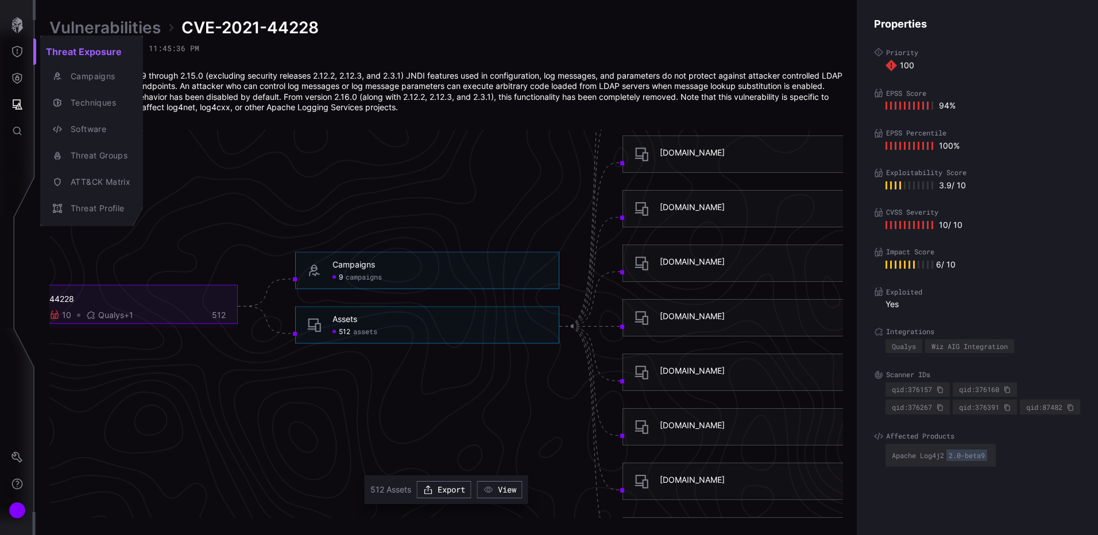
click at [20, 78] on div at bounding box center [549, 267] width 1098 height 535
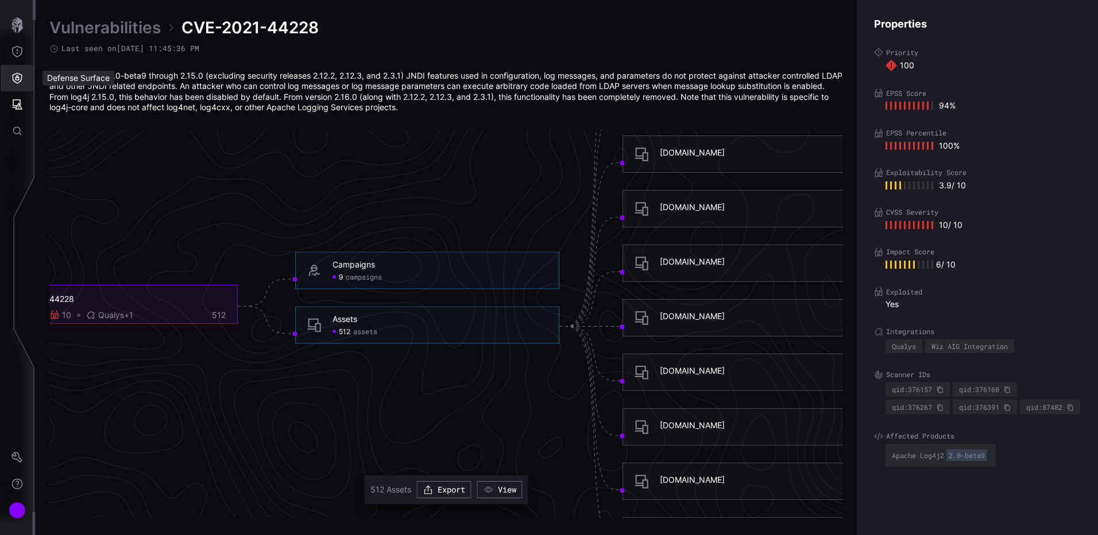
click at [12, 78] on icon "Defense Surface" at bounding box center [16, 77] width 11 height 11
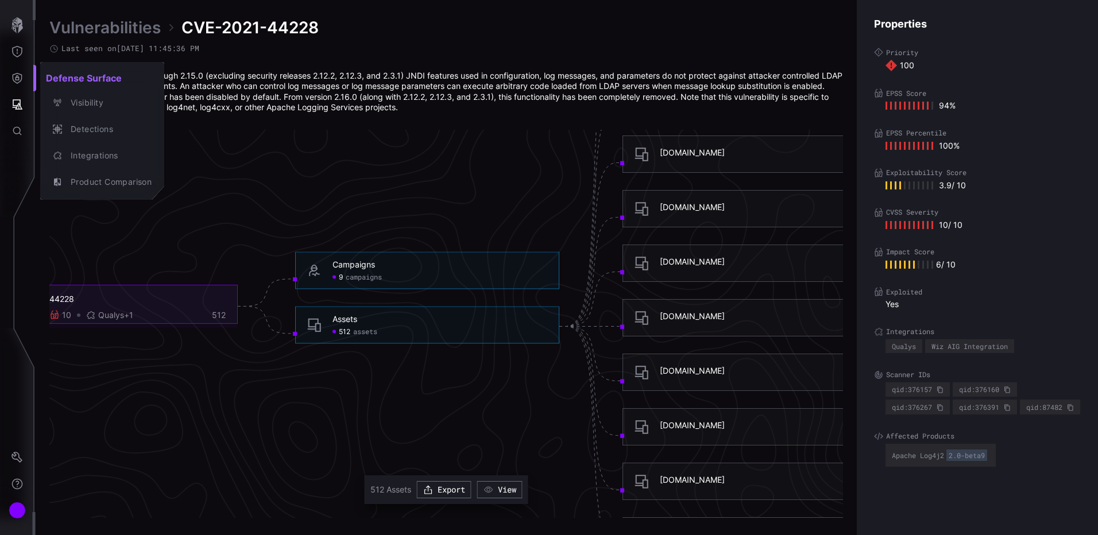
click at [18, 103] on div at bounding box center [549, 267] width 1098 height 535
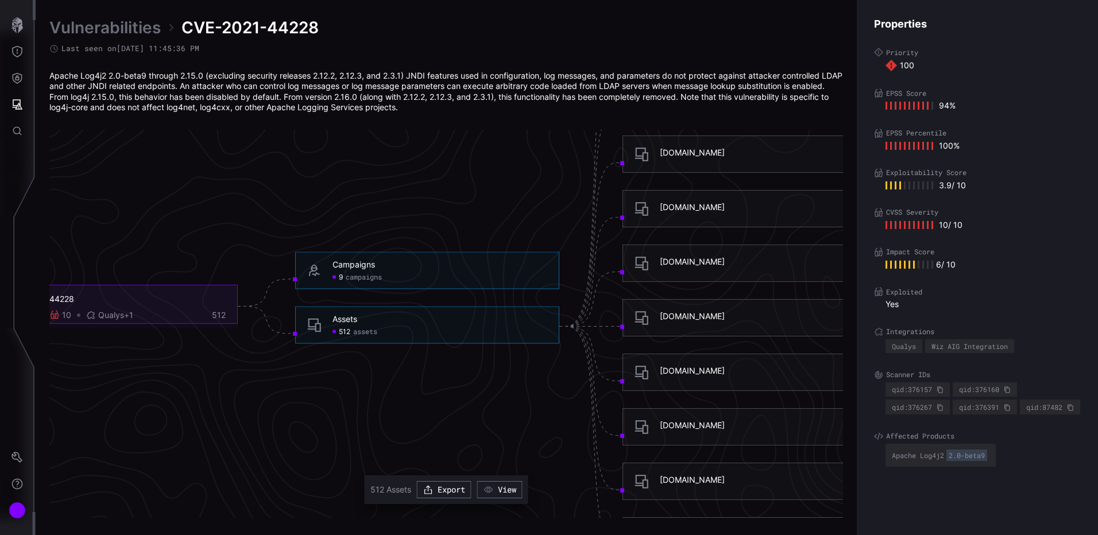
click at [17, 106] on icon "Attack Surface" at bounding box center [16, 104] width 11 height 11
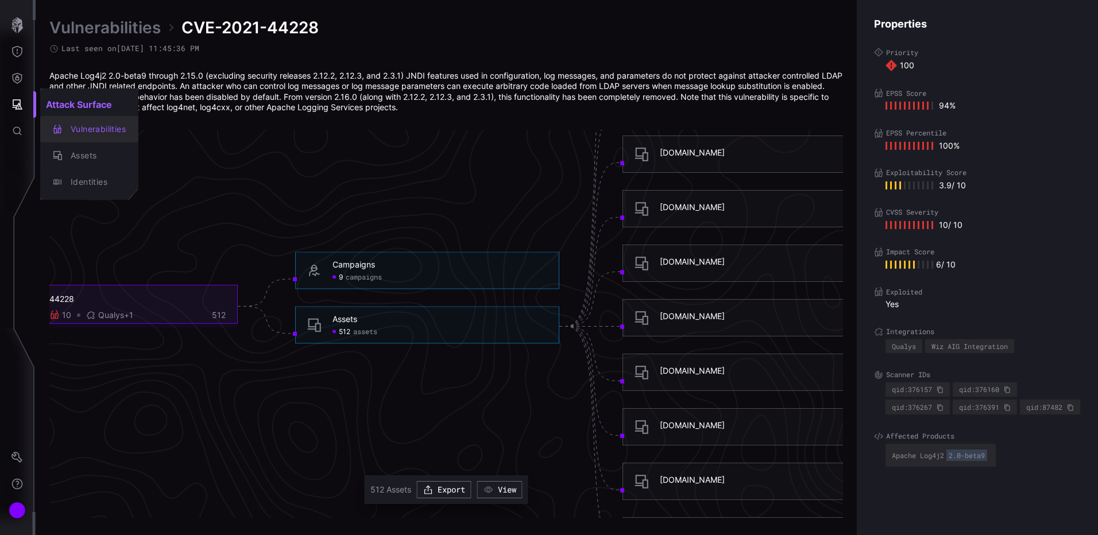
click at [84, 129] on div "Vulnerabilities" at bounding box center [95, 129] width 61 height 14
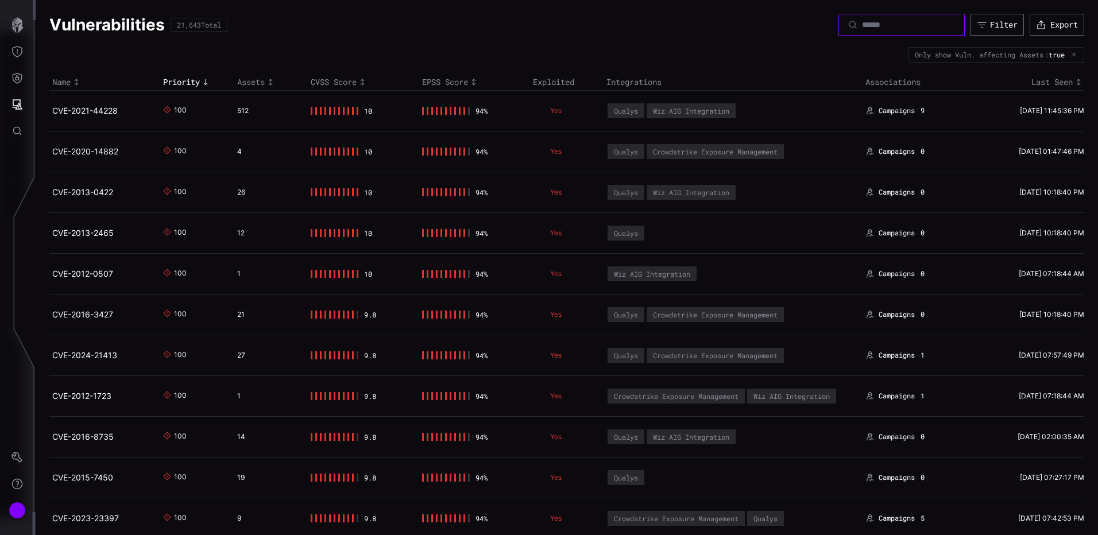
click at [862, 24] on input at bounding box center [902, 25] width 80 height 10
paste input "**********"
type input "**********"
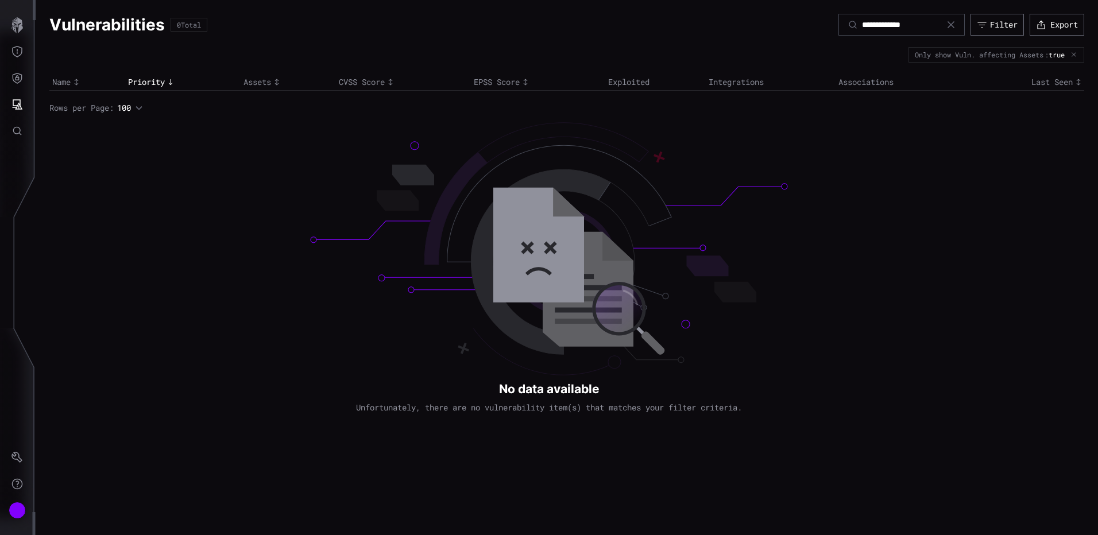
click at [951, 26] on icon at bounding box center [950, 24] width 9 height 9
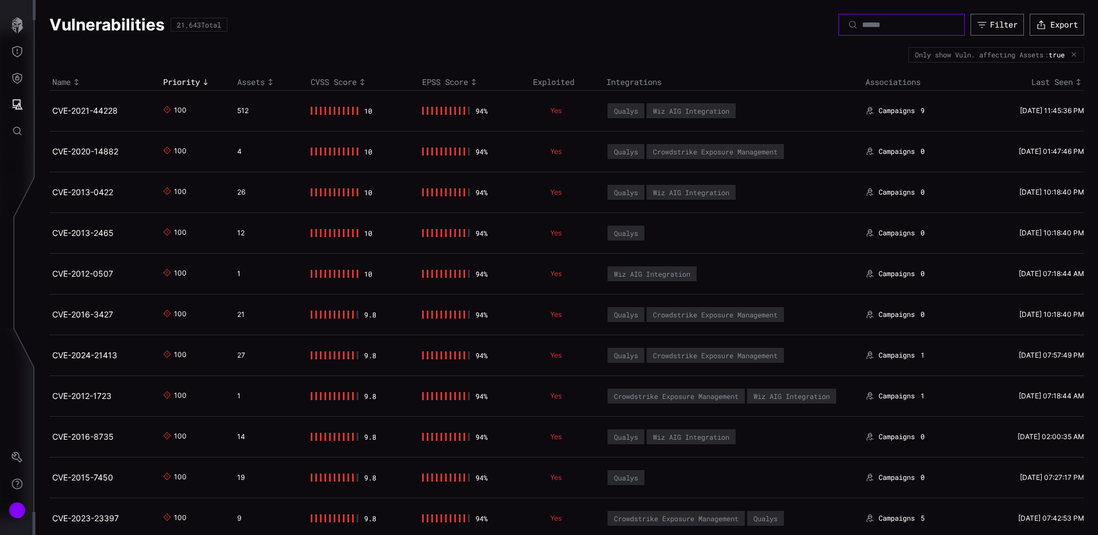
click at [900, 24] on input at bounding box center [902, 25] width 80 height 10
paste input "**********"
type input "**********"
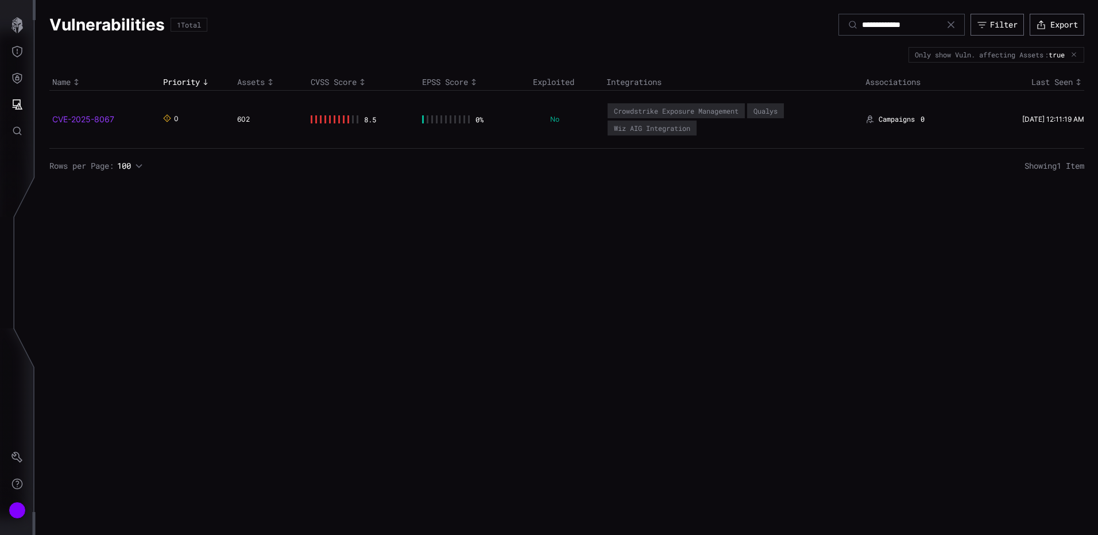
click at [105, 121] on link "CVE-2025-8067" at bounding box center [83, 119] width 62 height 10
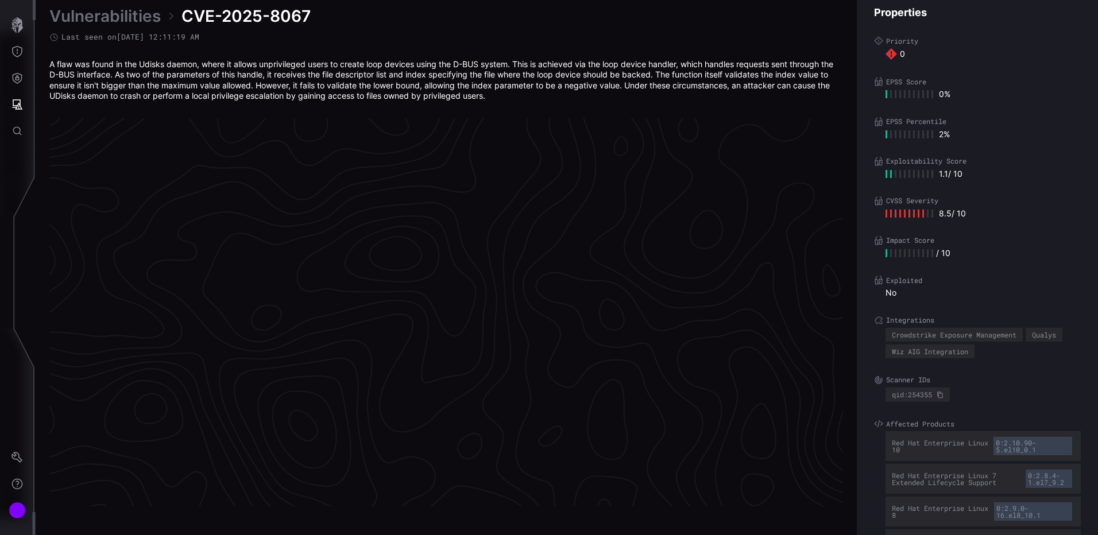
scroll to position [2395, 469]
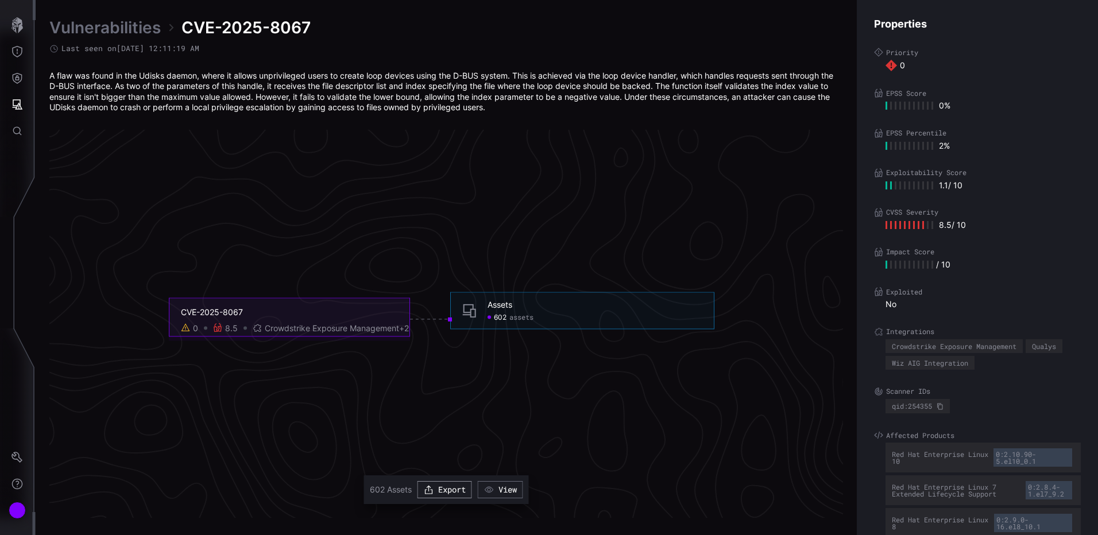
click at [436, 489] on button "Export" at bounding box center [445, 489] width 55 height 17
